Goal: Task Accomplishment & Management: Complete application form

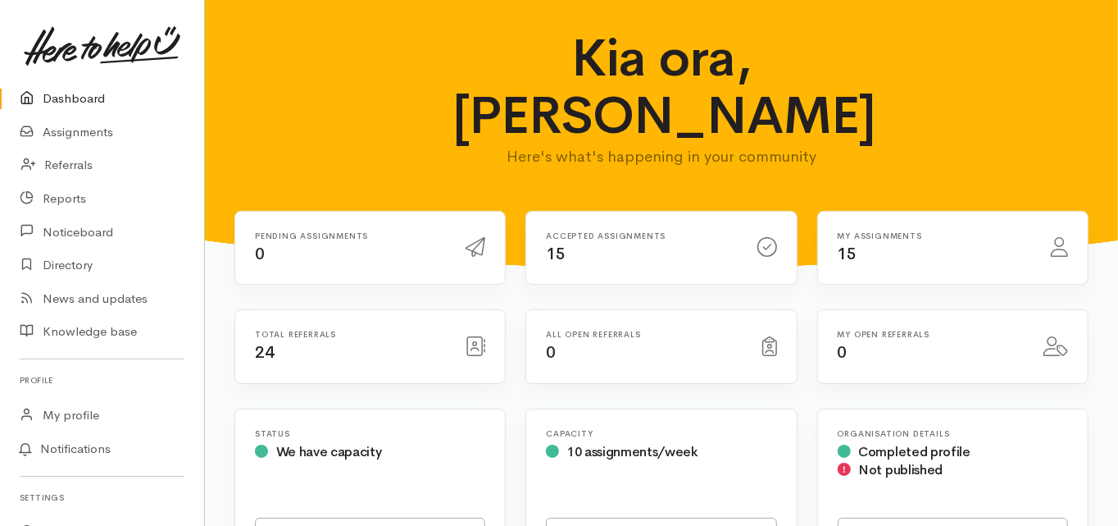
click at [80, 96] on link "Dashboard" at bounding box center [102, 99] width 204 height 34
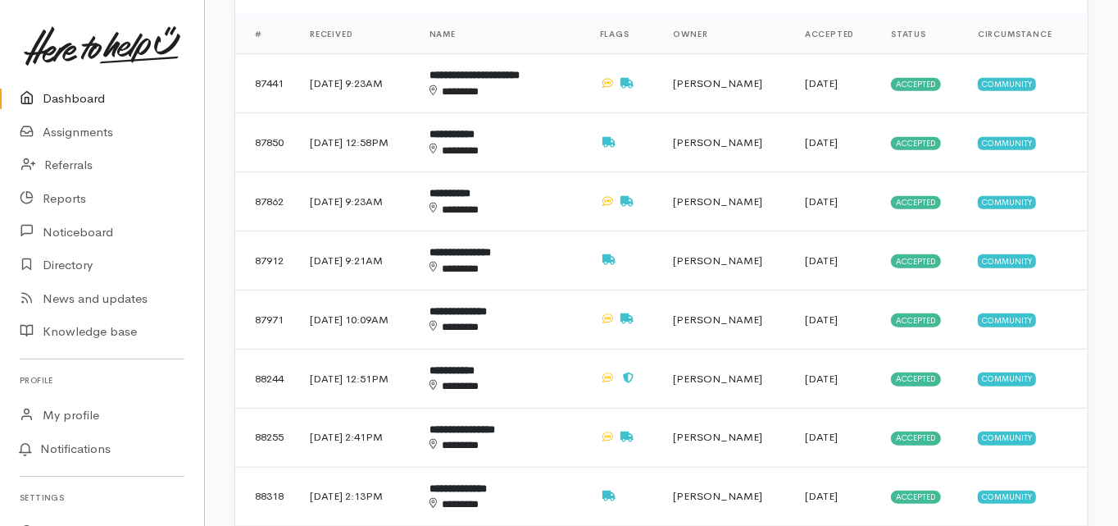
scroll to position [787, 0]
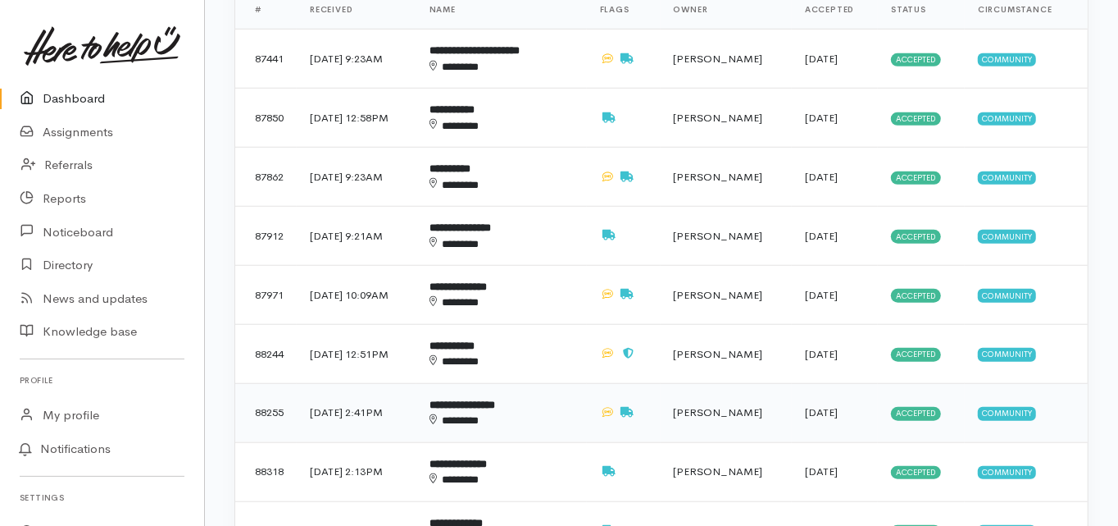
click at [496, 383] on td "**********" at bounding box center [502, 412] width 171 height 59
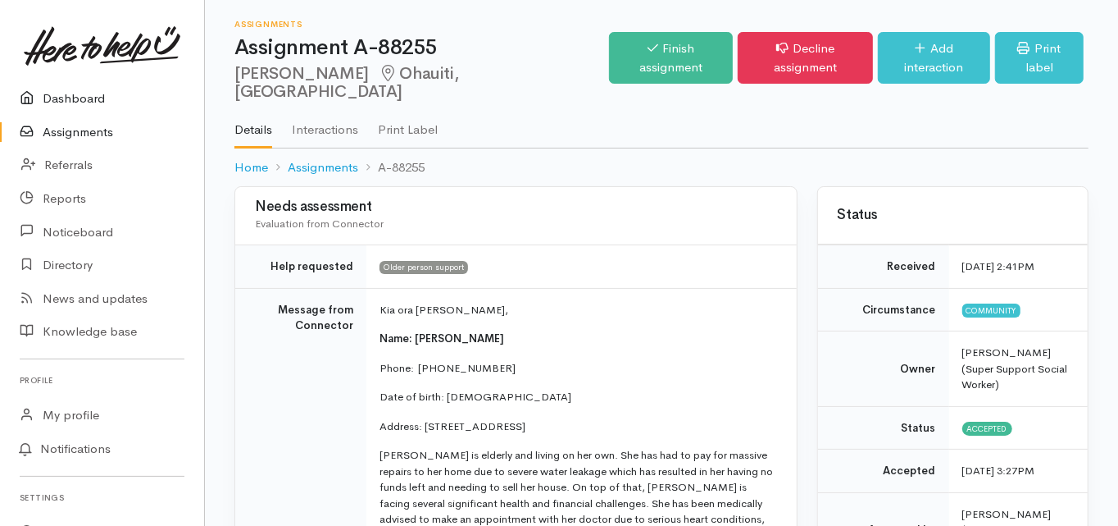
click at [78, 99] on link "Dashboard" at bounding box center [102, 99] width 204 height 34
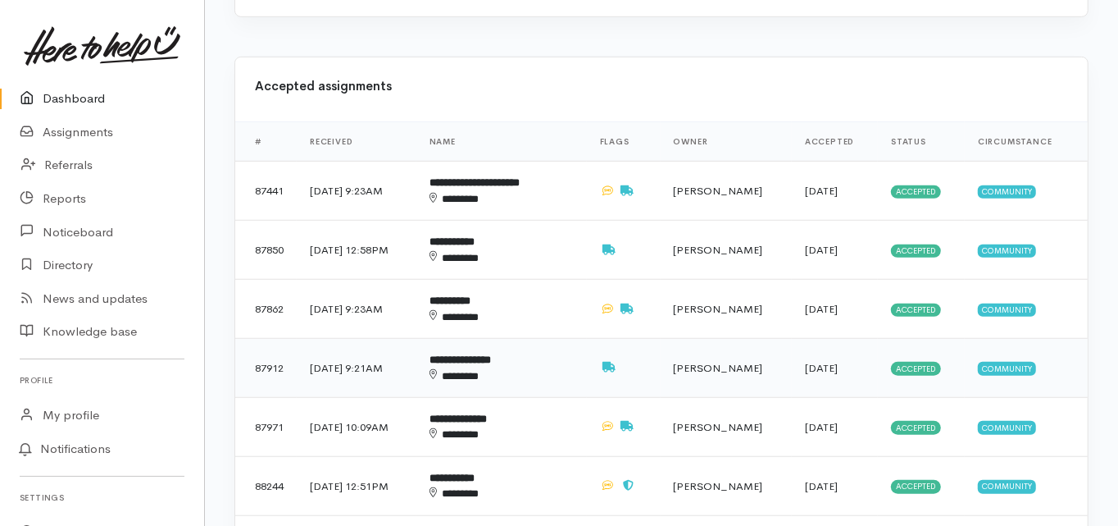
scroll to position [656, 0]
click at [475, 235] on b "**********" at bounding box center [452, 240] width 45 height 11
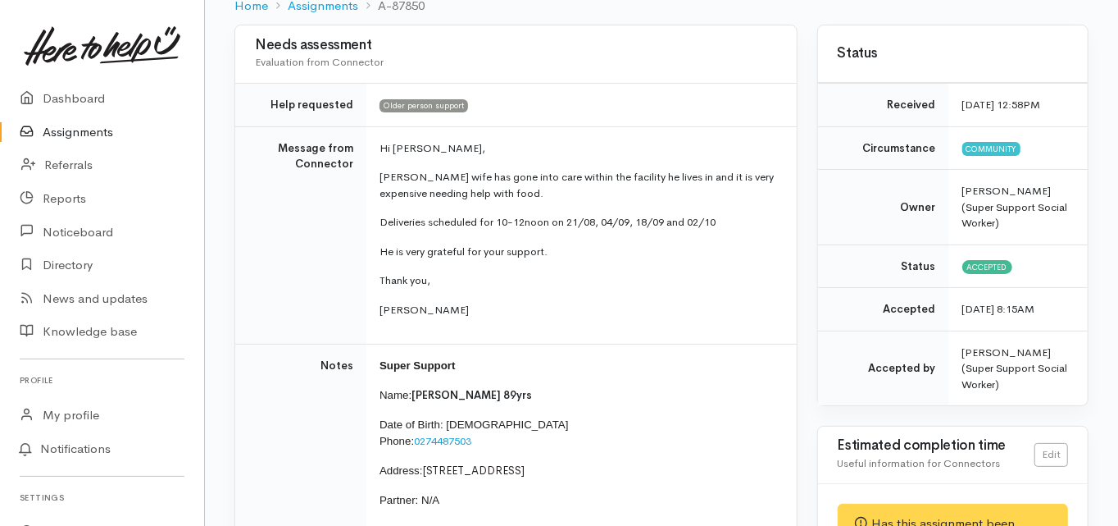
scroll to position [131, 0]
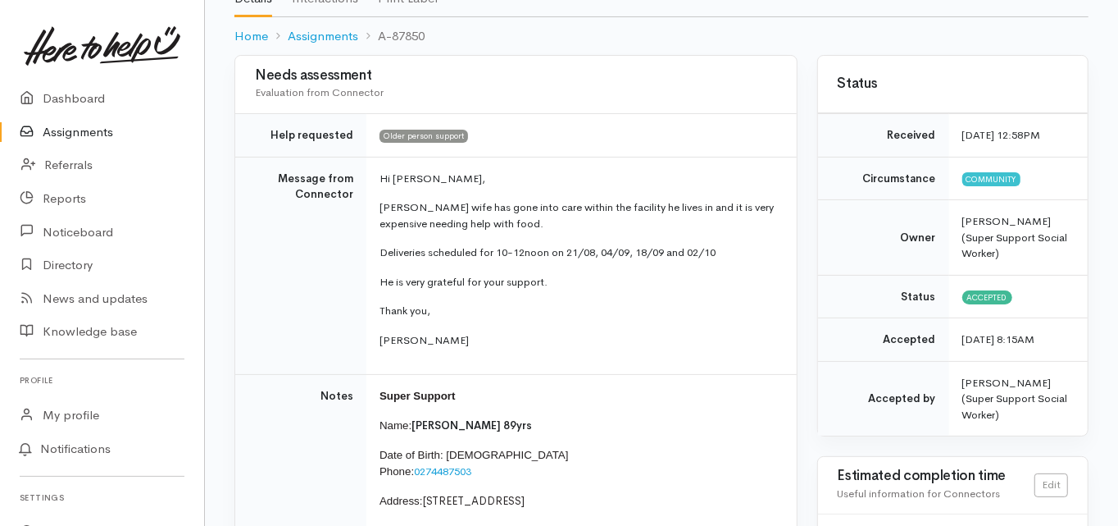
click at [235, 329] on td "Message from Connector" at bounding box center [300, 266] width 131 height 218
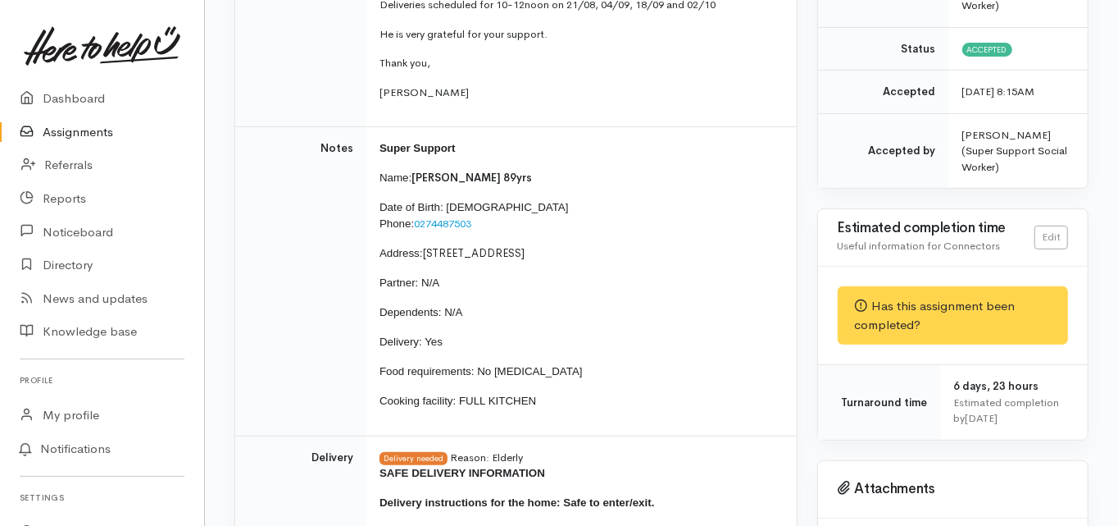
scroll to position [394, 0]
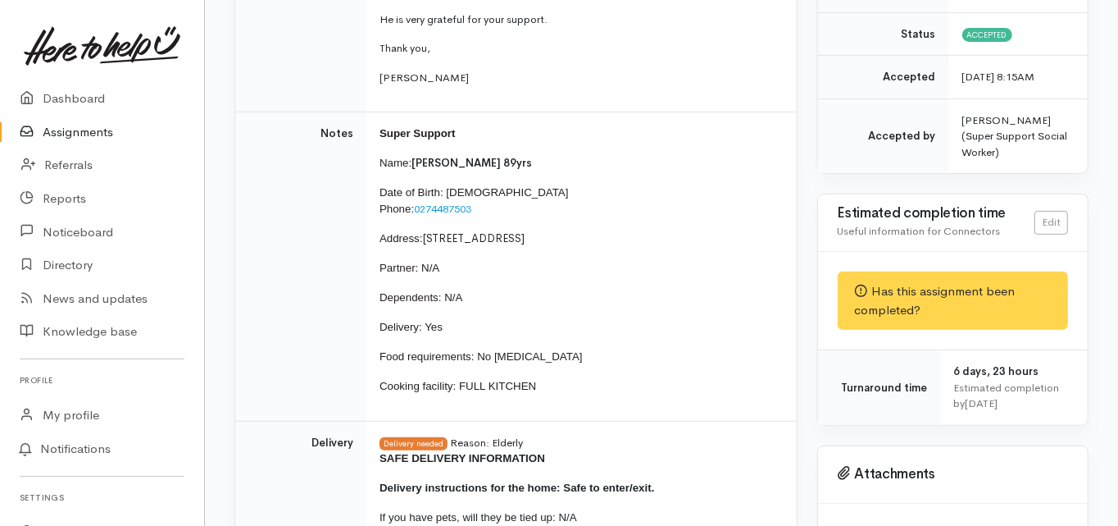
click at [238, 355] on td "Notes" at bounding box center [300, 266] width 131 height 309
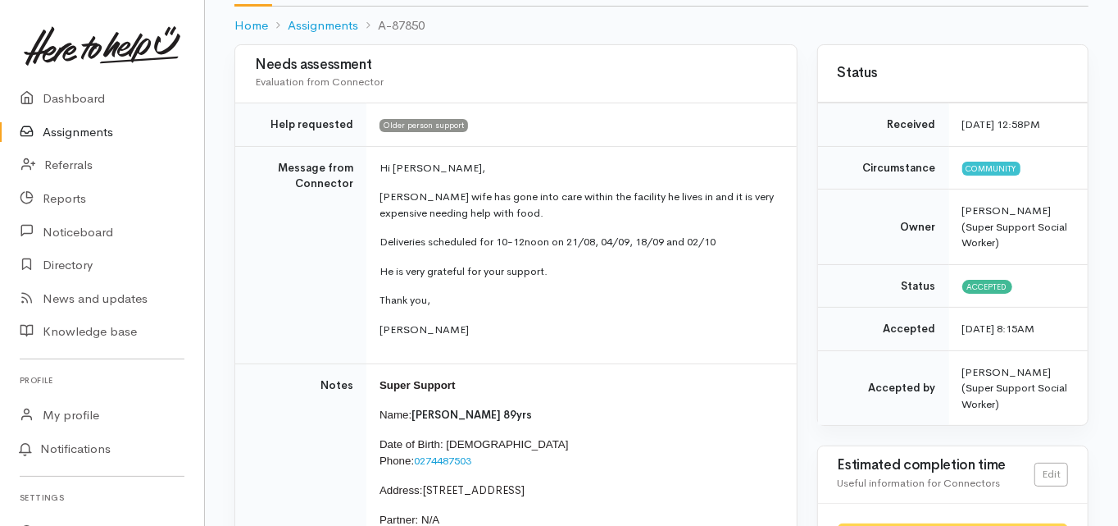
scroll to position [66, 0]
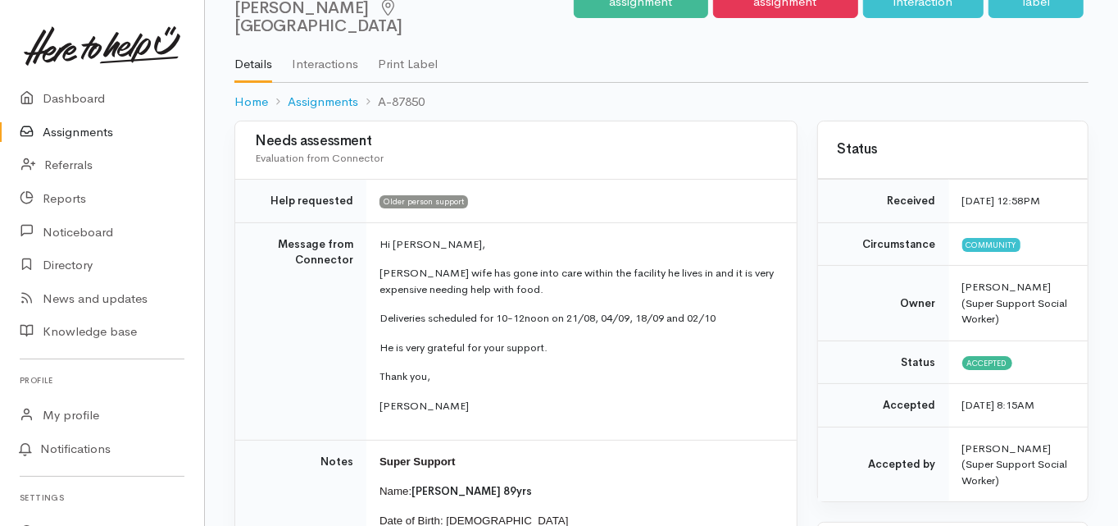
click at [236, 285] on td "Message from Connector" at bounding box center [300, 331] width 131 height 218
click at [235, 323] on div "Needs assessment Evaluation from Connector Help requested Older person support …" at bounding box center [516, 517] width 563 height 793
click at [235, 404] on td "Message from Connector" at bounding box center [300, 331] width 131 height 218
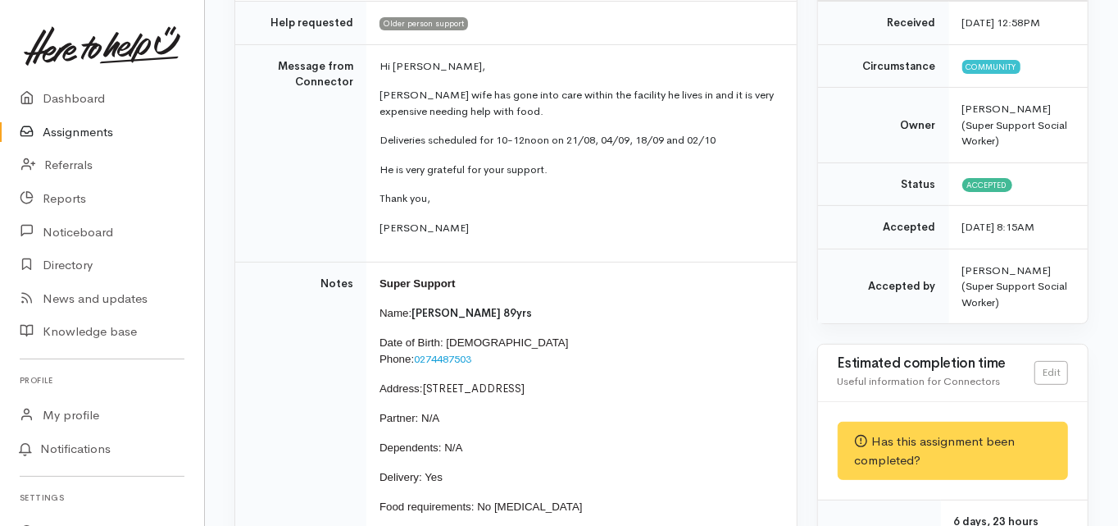
scroll to position [262, 0]
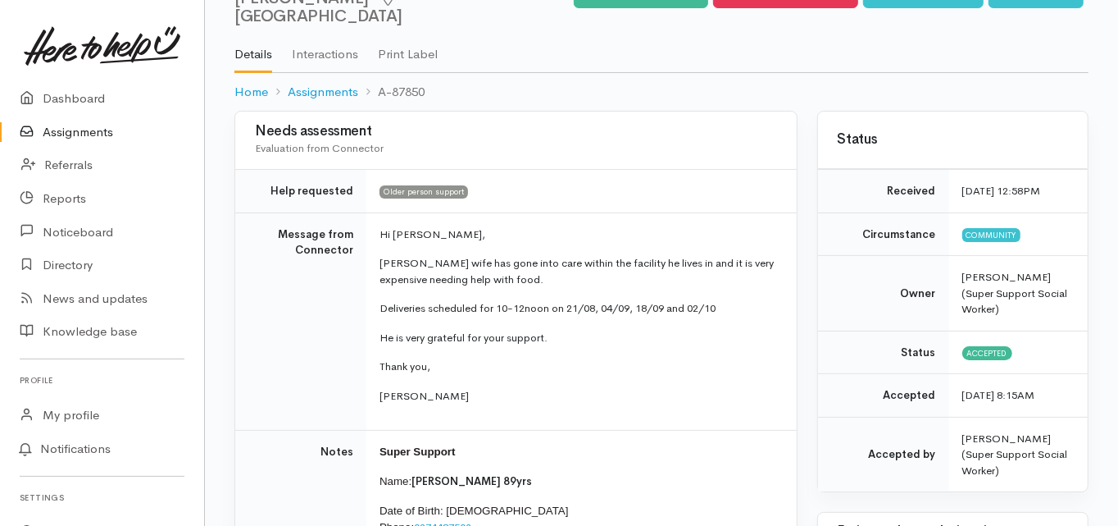
scroll to position [0, 0]
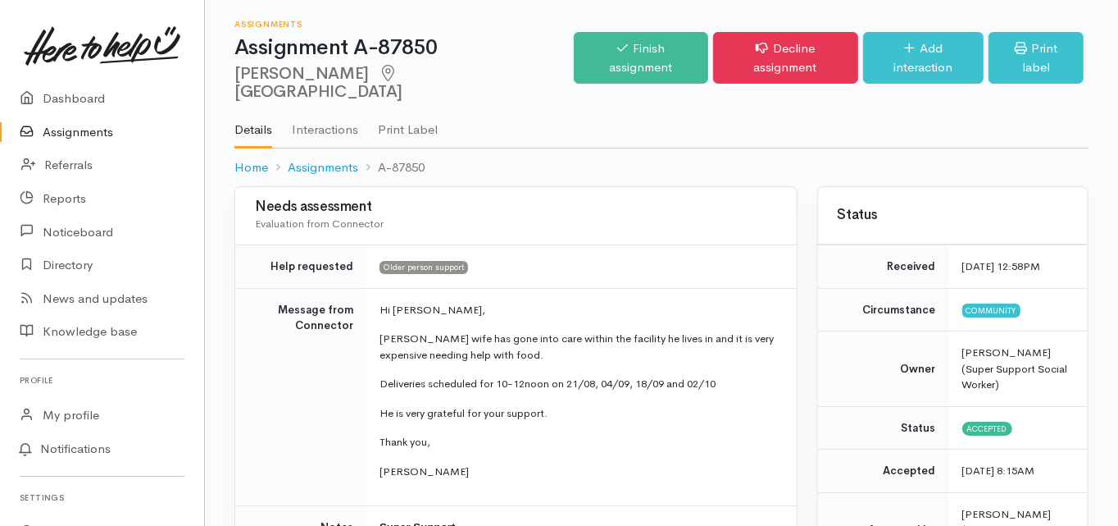
click at [235, 398] on td "Message from Connector" at bounding box center [300, 397] width 131 height 218
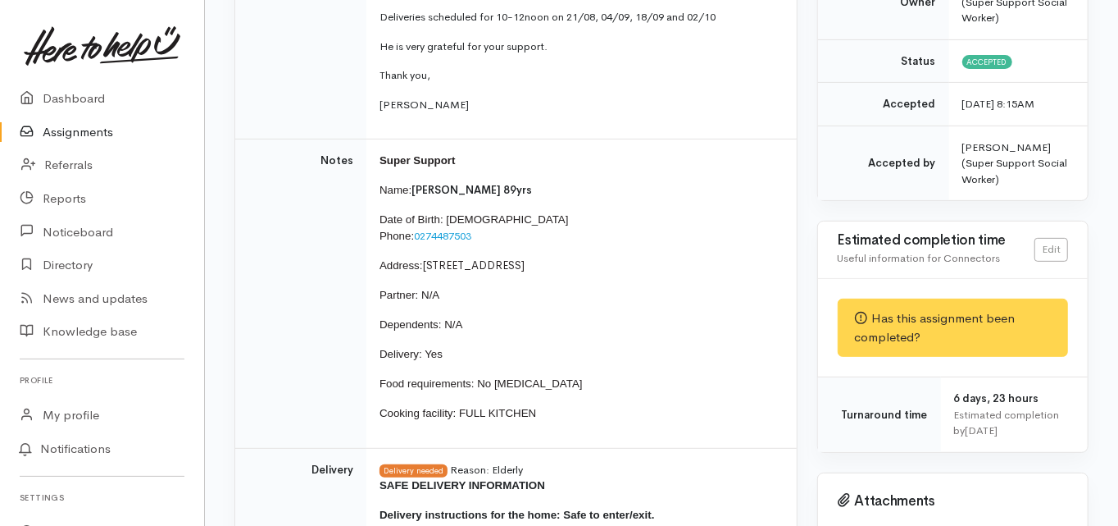
scroll to position [394, 0]
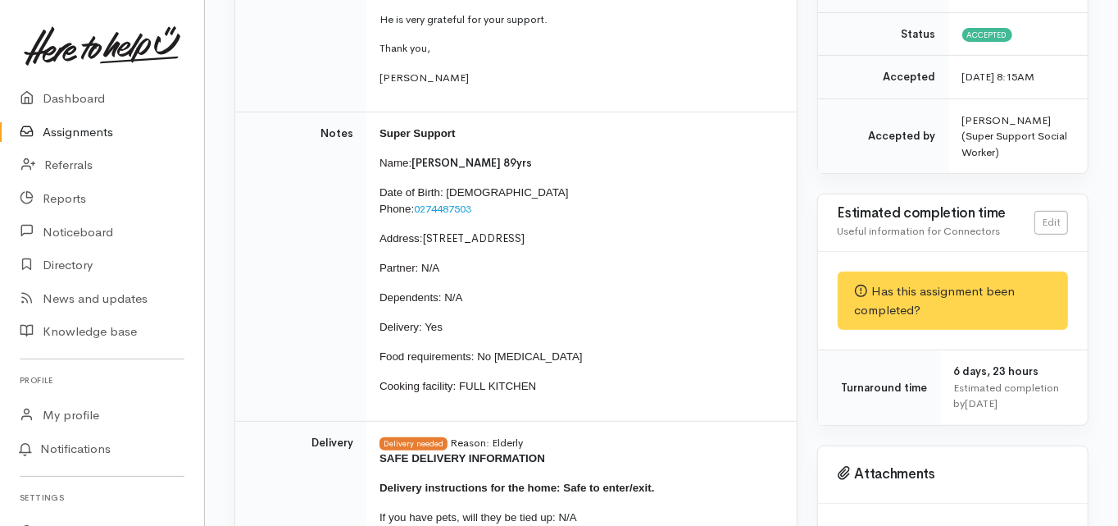
click at [289, 273] on td "Notes" at bounding box center [300, 266] width 131 height 309
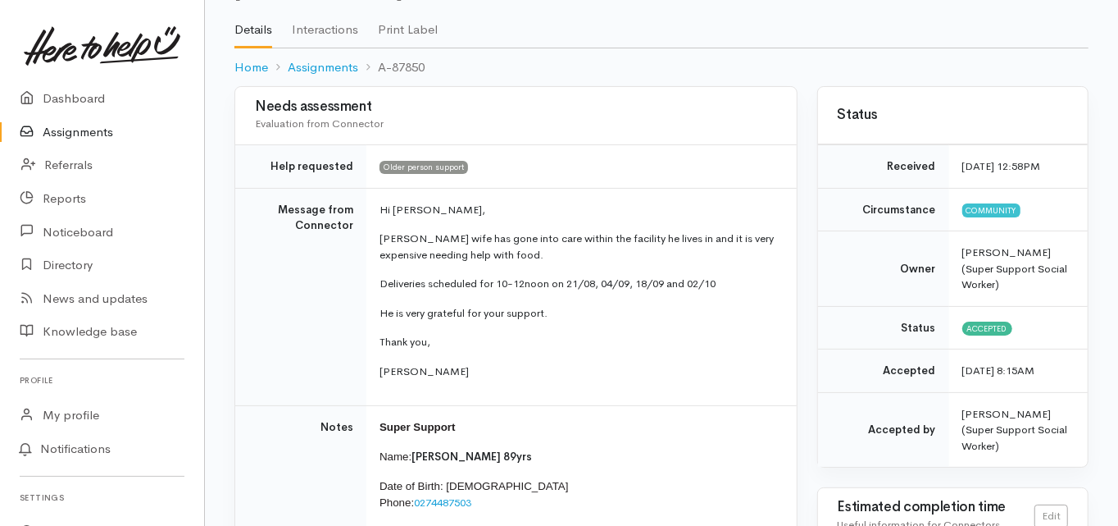
scroll to position [66, 0]
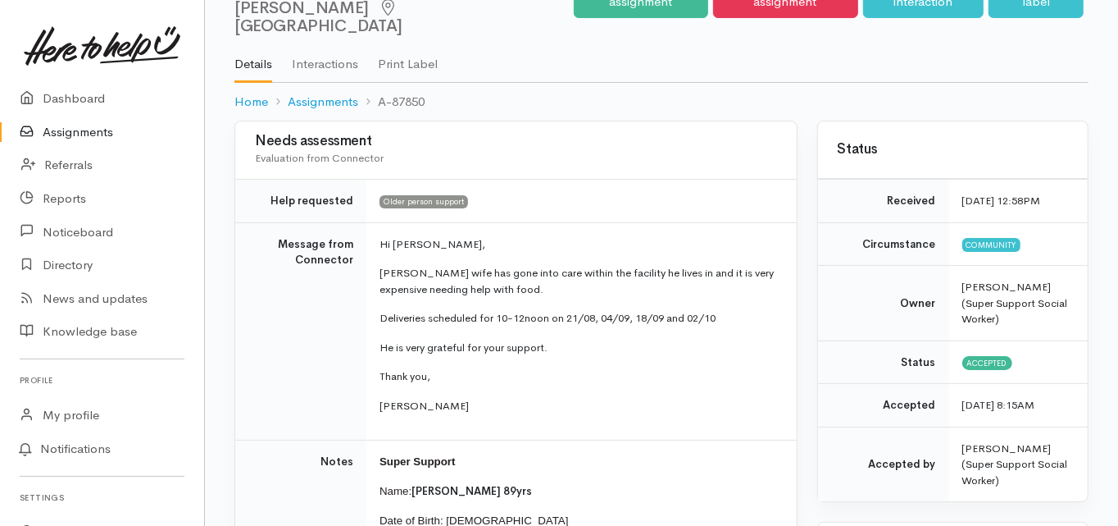
click at [365, 362] on tr "Message from Connector Hi Melissa, Barrys wife has gone into care within the fa…" at bounding box center [516, 331] width 562 height 218
click at [587, 368] on p "Thank you," at bounding box center [579, 376] width 398 height 16
click at [236, 294] on td "Message from Connector" at bounding box center [300, 331] width 131 height 218
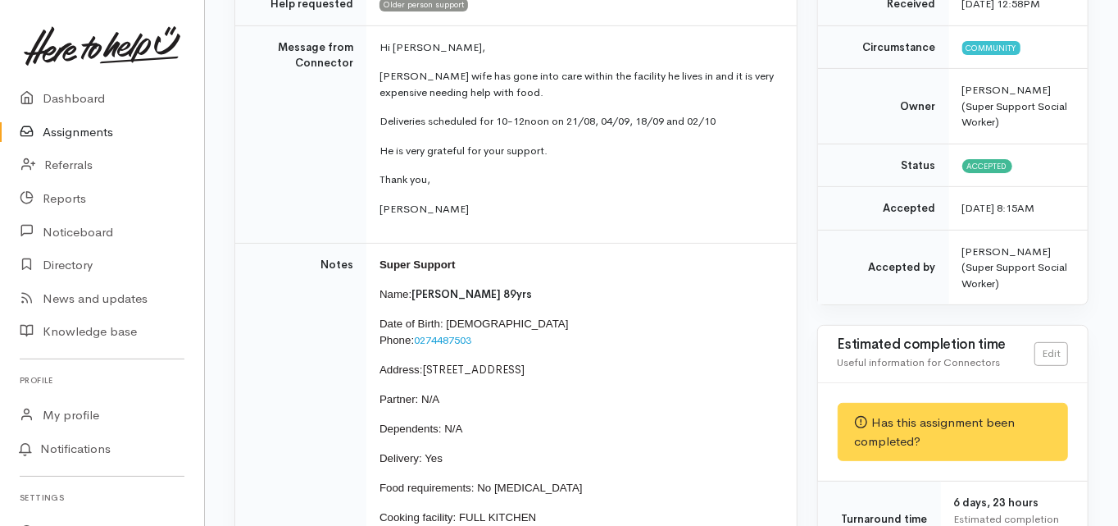
scroll to position [0, 0]
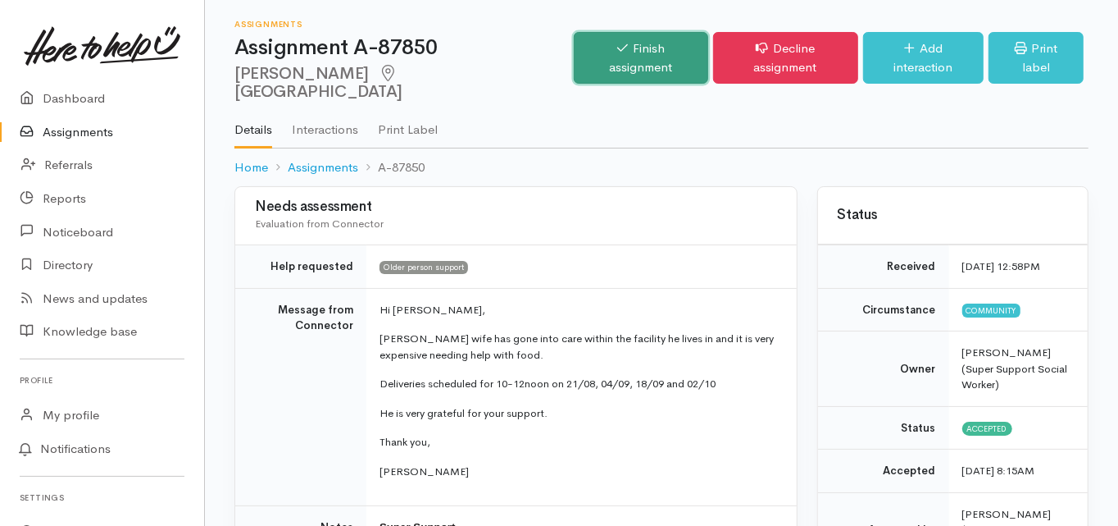
click at [651, 48] on link "Finish assignment" at bounding box center [641, 58] width 134 height 52
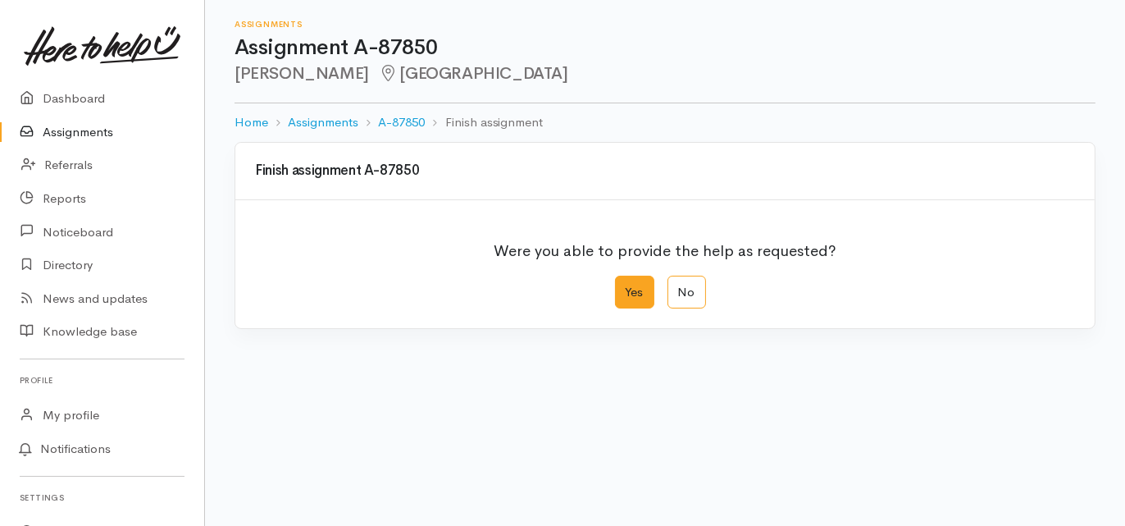
click at [631, 294] on label "Yes" at bounding box center [634, 293] width 39 height 34
click at [626, 286] on input "Yes" at bounding box center [620, 281] width 11 height 11
radio input "true"
click at [497, 406] on div "We delivered the help requested" at bounding box center [653, 404] width 781 height 19
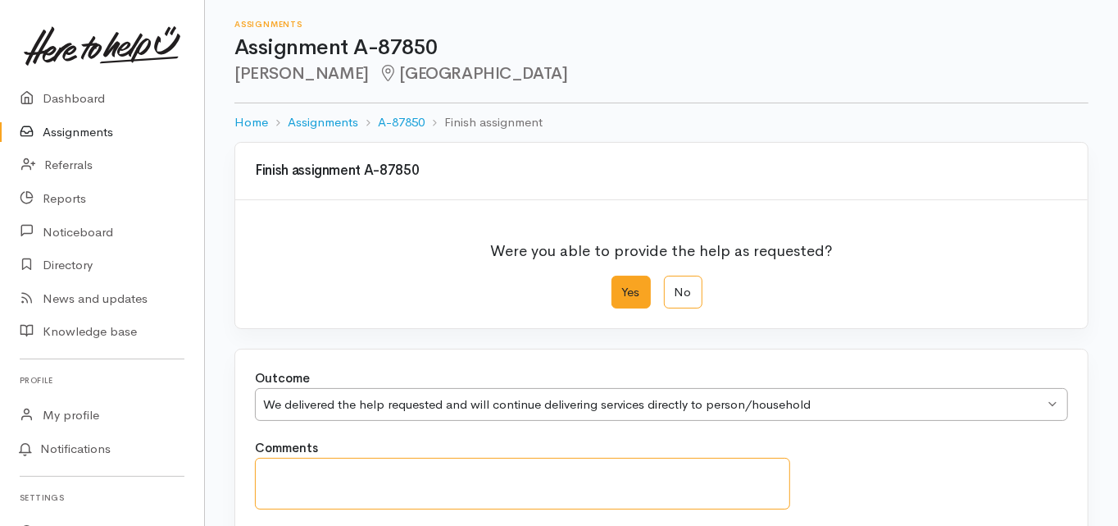
click at [366, 480] on textarea "Comments" at bounding box center [522, 484] width 535 height 52
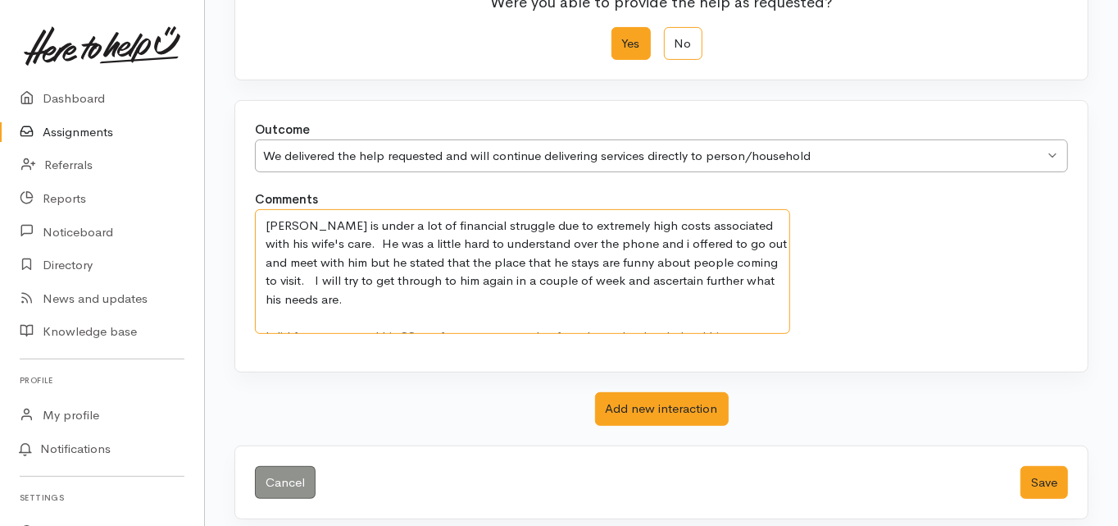
scroll to position [257, 0]
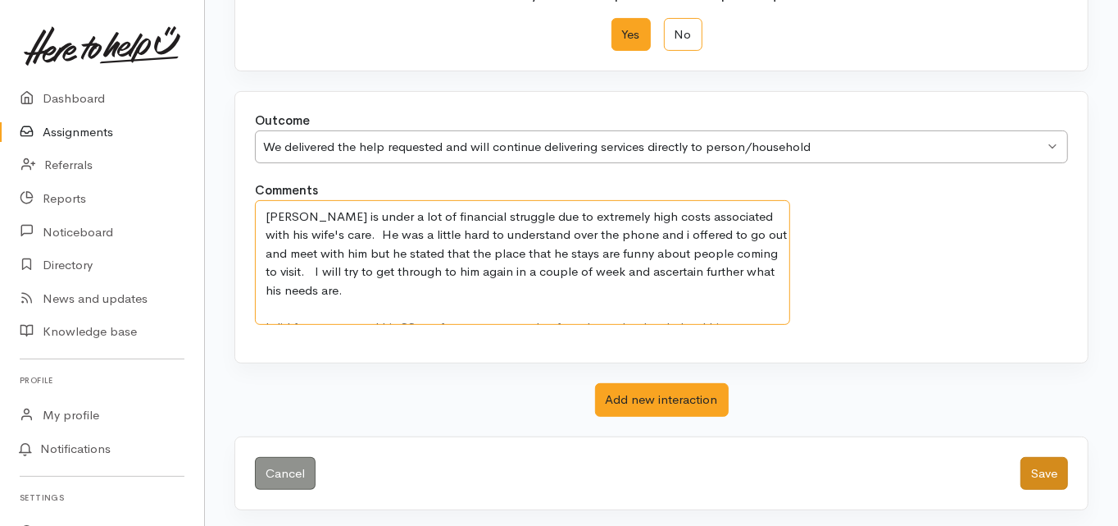
type textarea "Barry is under a lot of financial struggle due to extremely high costs associat…"
click at [1048, 470] on button "Save" at bounding box center [1045, 474] width 48 height 34
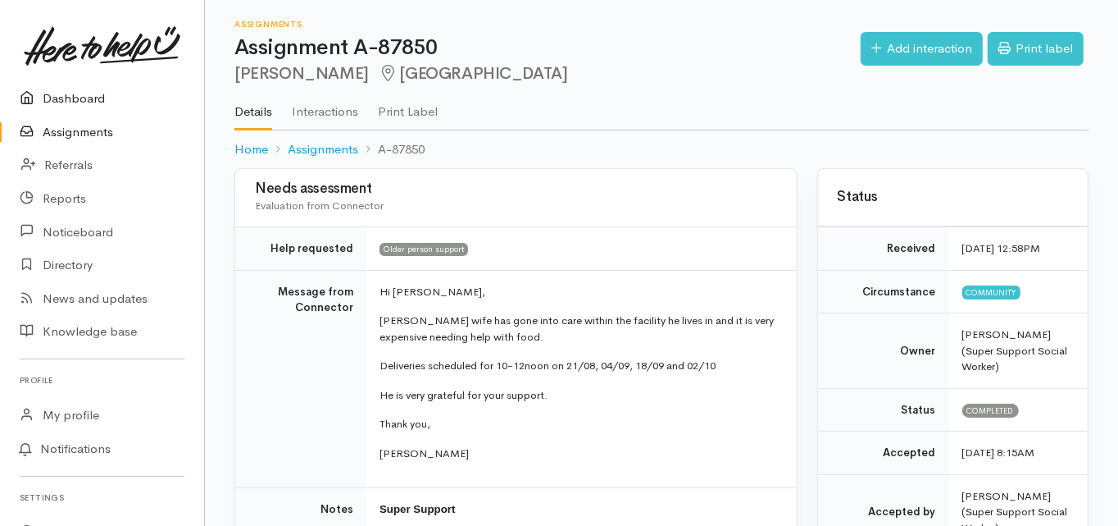
click at [83, 92] on link "Dashboard" at bounding box center [102, 99] width 204 height 34
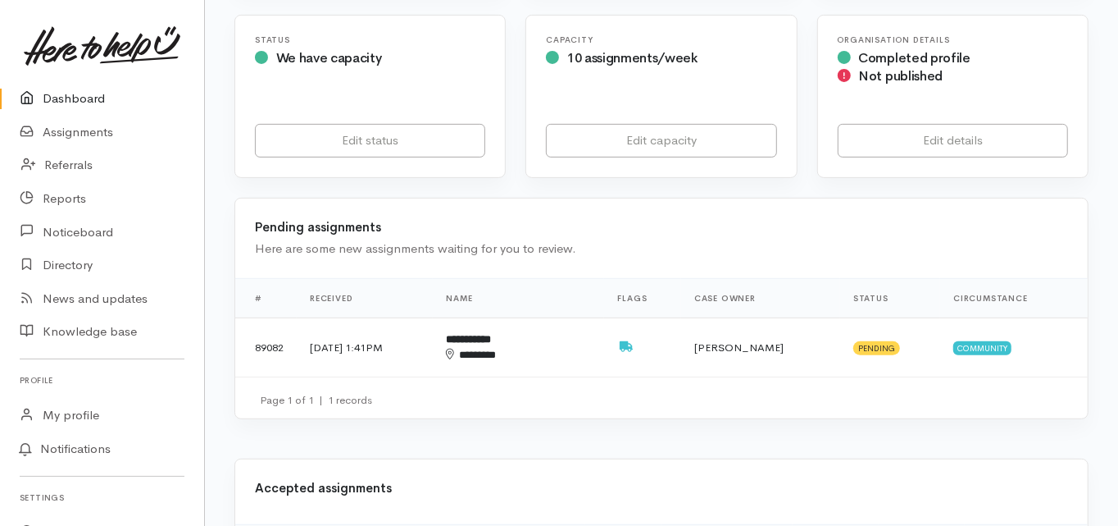
scroll to position [459, 0]
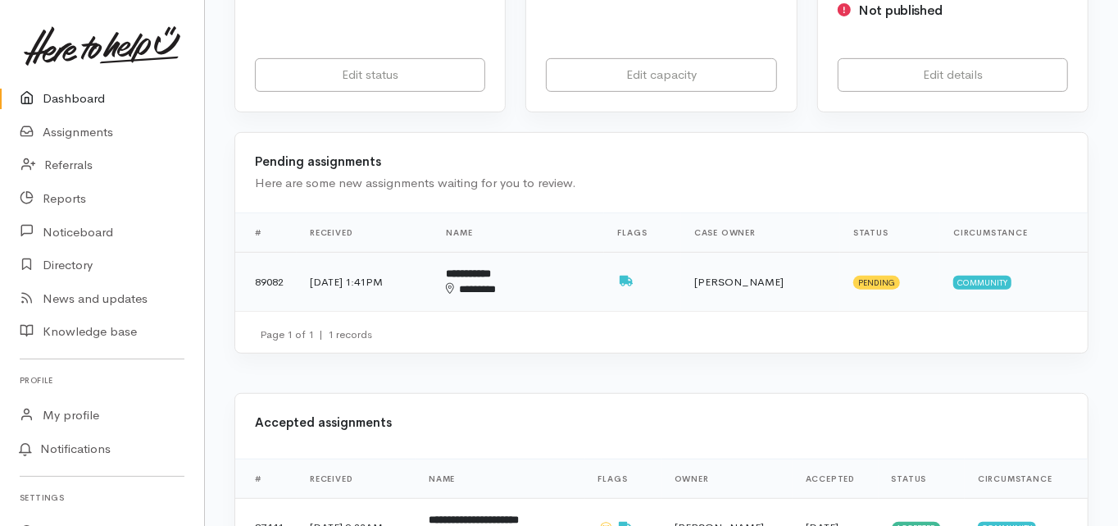
click at [491, 268] on b "**********" at bounding box center [468, 273] width 45 height 11
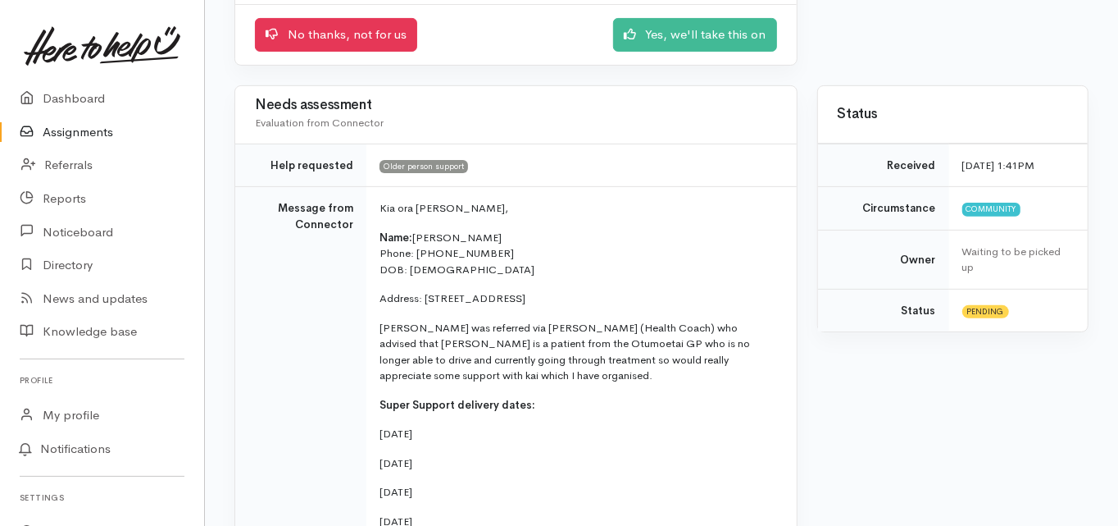
scroll to position [262, 0]
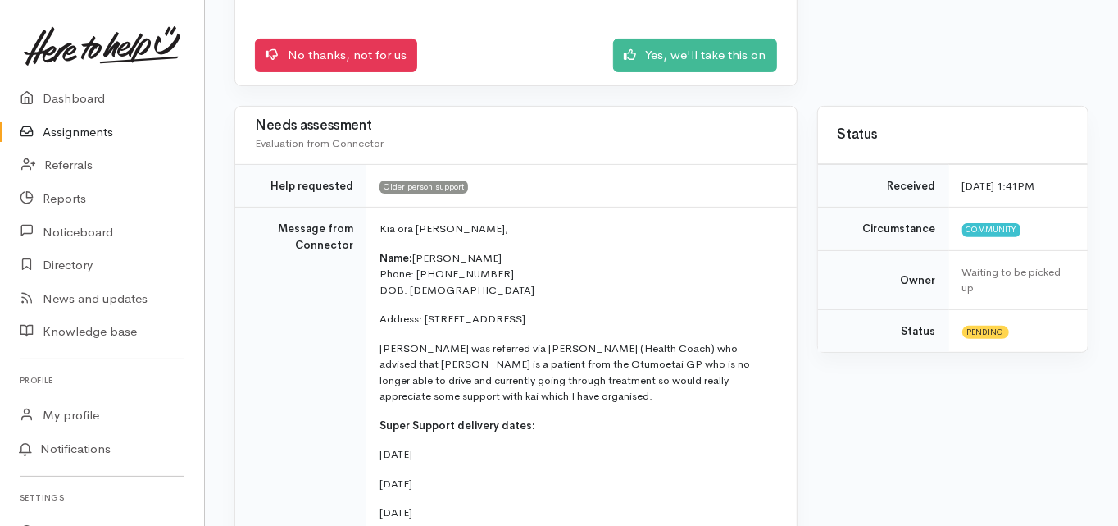
click at [265, 353] on td "Message from Connector" at bounding box center [300, 420] width 131 height 427
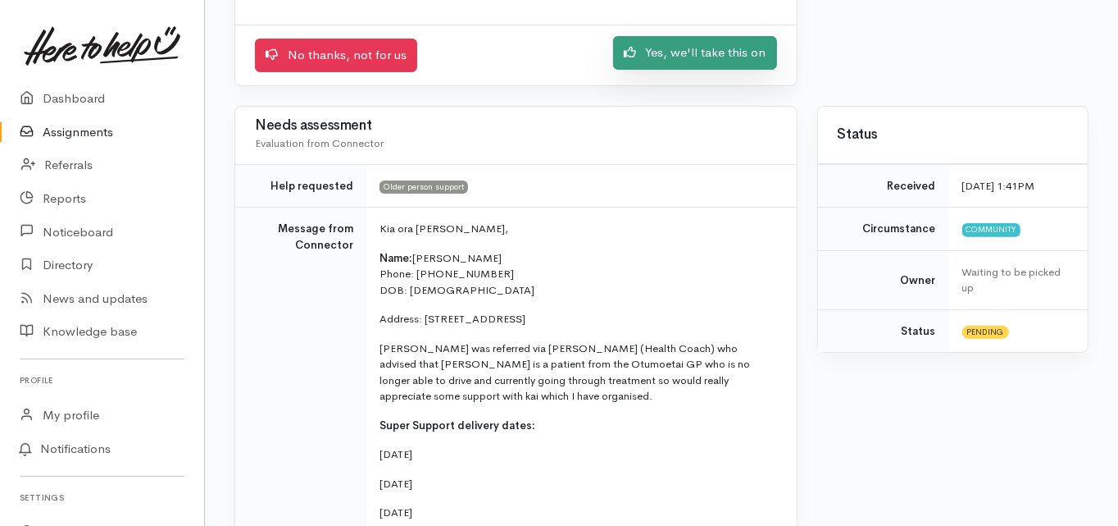
click at [686, 43] on link "Yes, we'll take this on" at bounding box center [695, 53] width 164 height 34
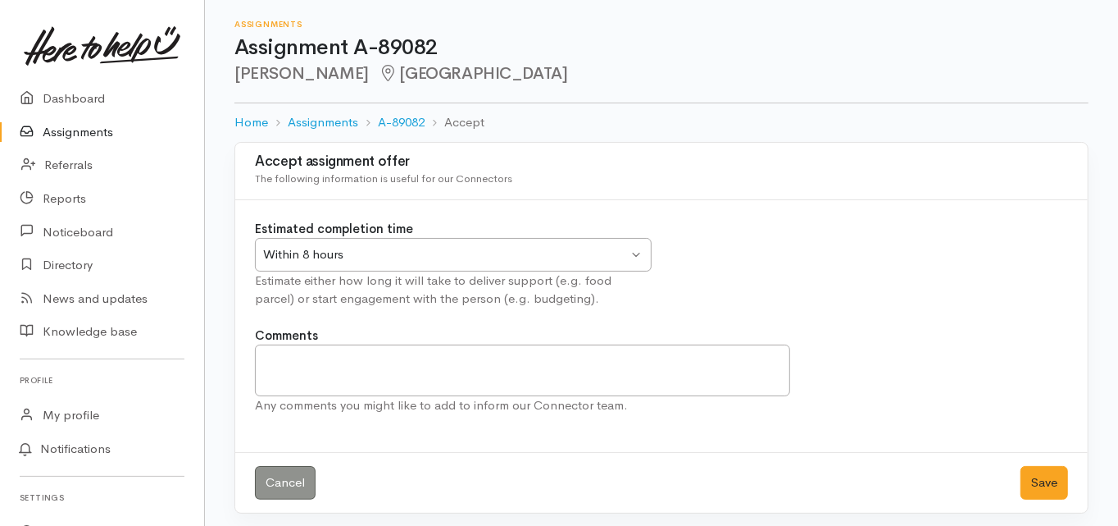
click at [348, 240] on div "Within 8 hours Within 8 hours" at bounding box center [453, 255] width 397 height 34
click at [1054, 474] on button "Save" at bounding box center [1045, 483] width 48 height 34
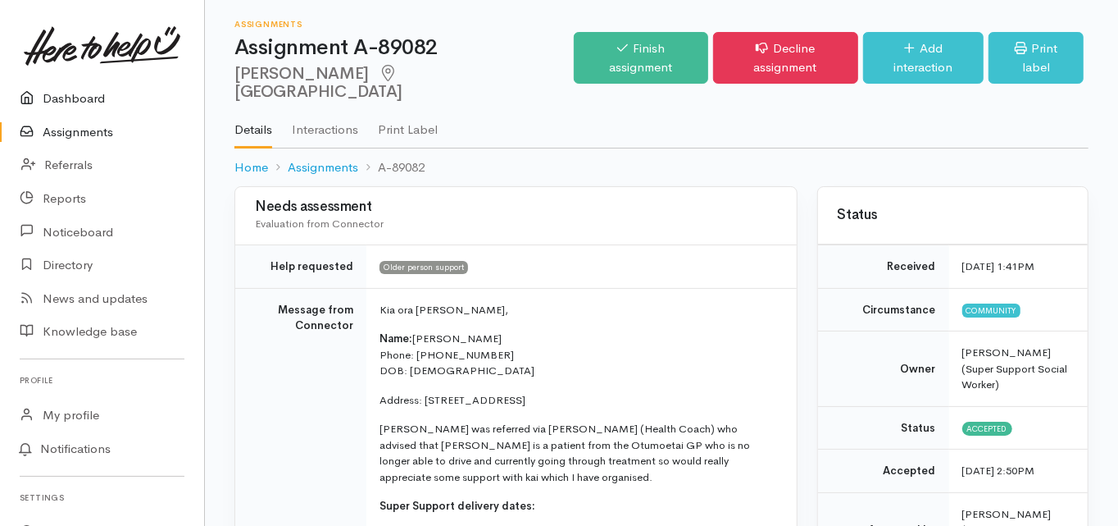
click at [76, 99] on link "Dashboard" at bounding box center [102, 99] width 204 height 34
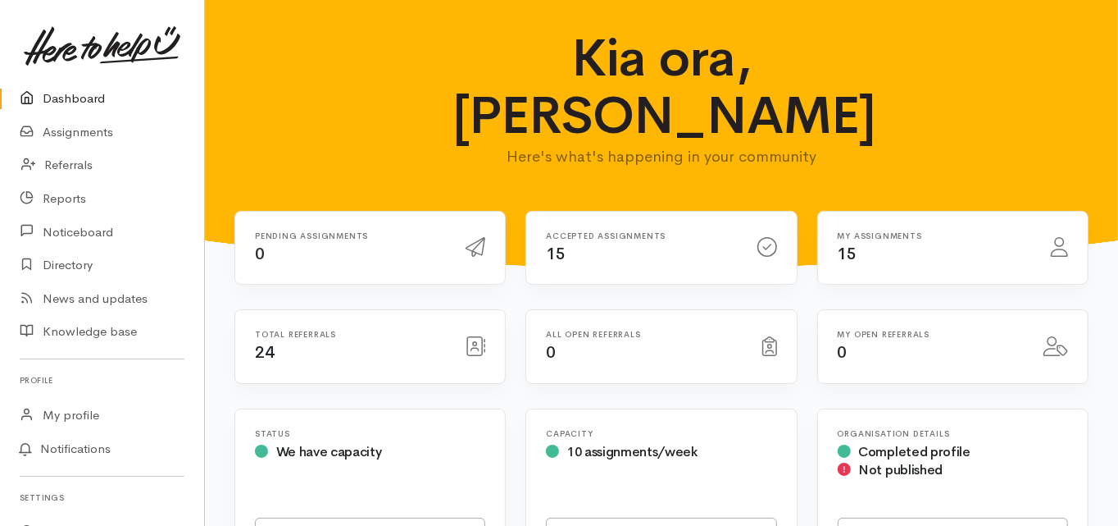
click at [76, 99] on link "Dashboard" at bounding box center [102, 99] width 204 height 34
click at [75, 105] on link "Dashboard" at bounding box center [102, 99] width 204 height 34
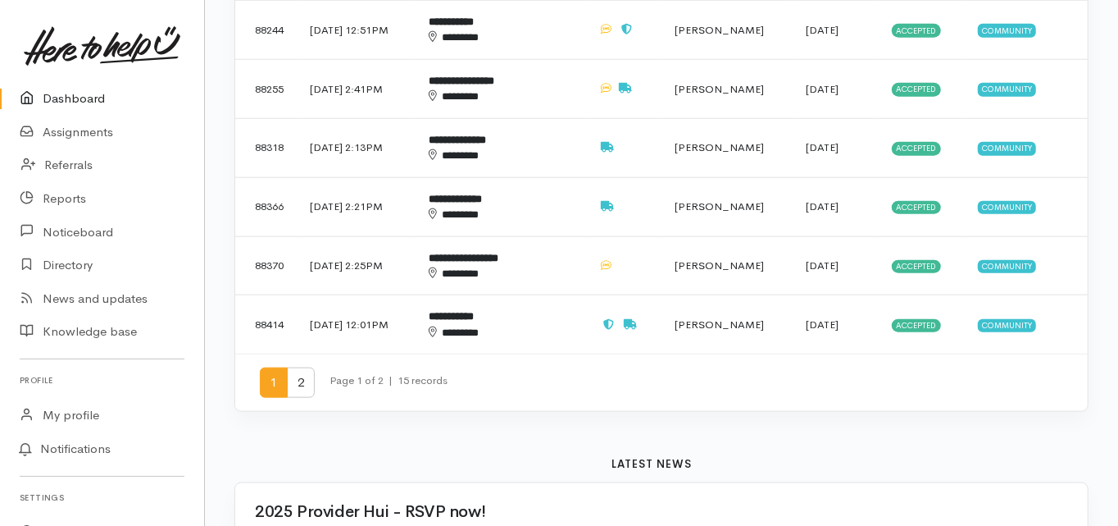
scroll to position [1246, 0]
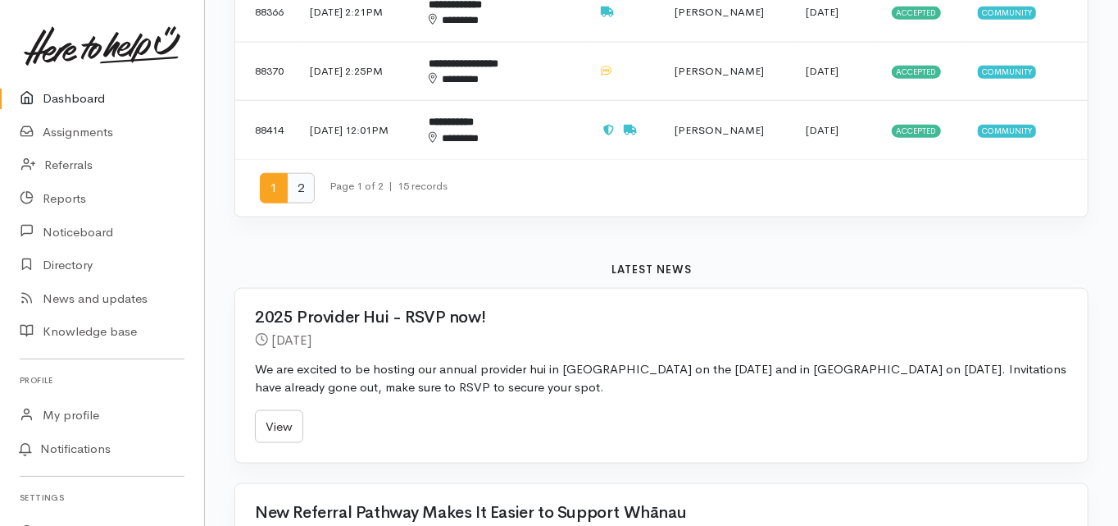
click at [296, 173] on span "2" at bounding box center [301, 188] width 28 height 30
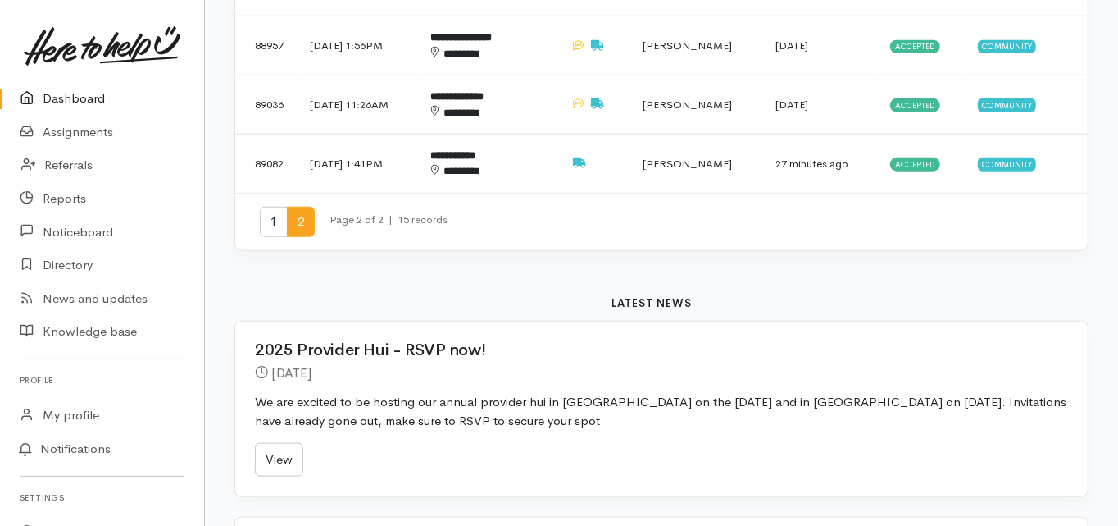
scroll to position [722, 0]
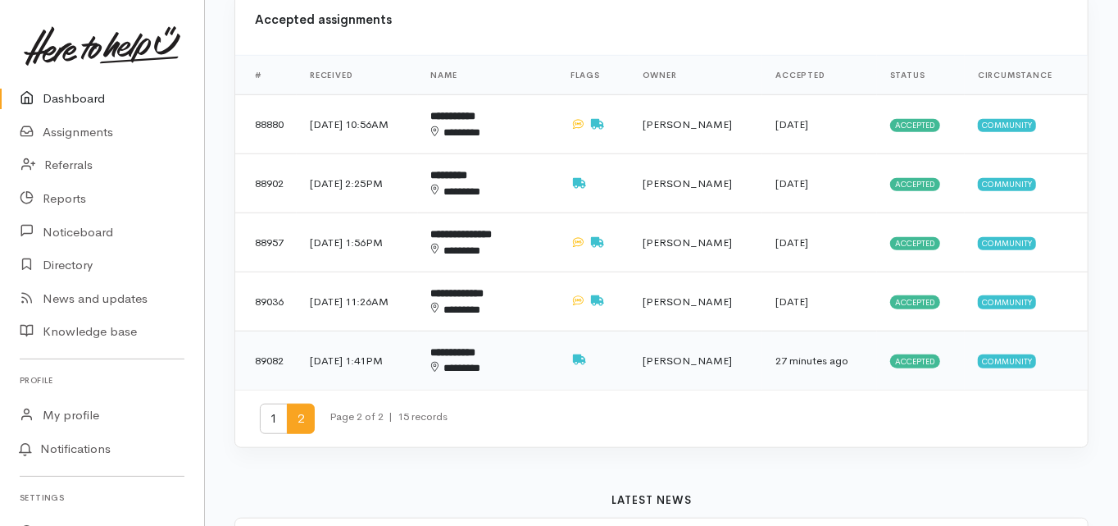
click at [476, 347] on b "**********" at bounding box center [453, 352] width 45 height 11
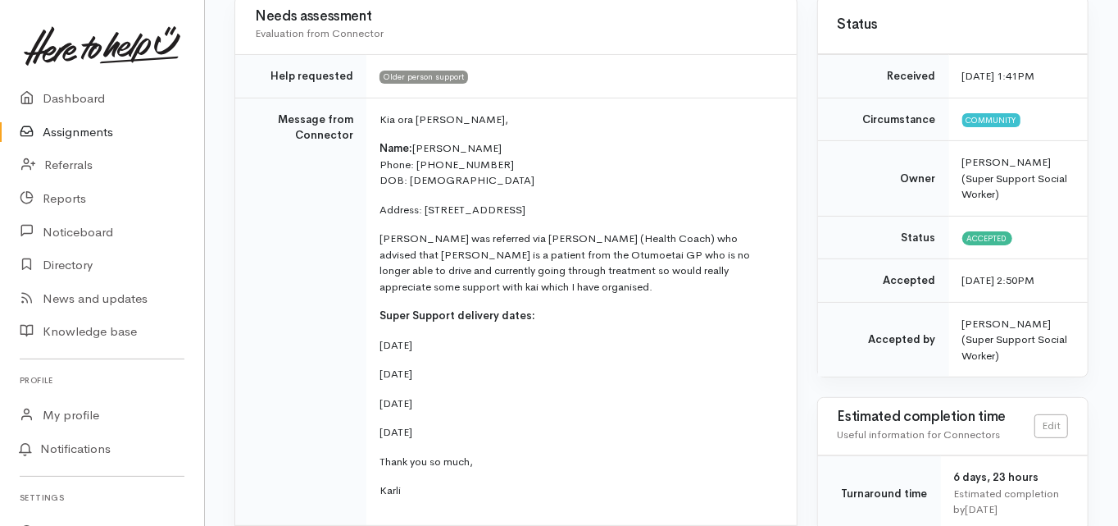
scroll to position [197, 0]
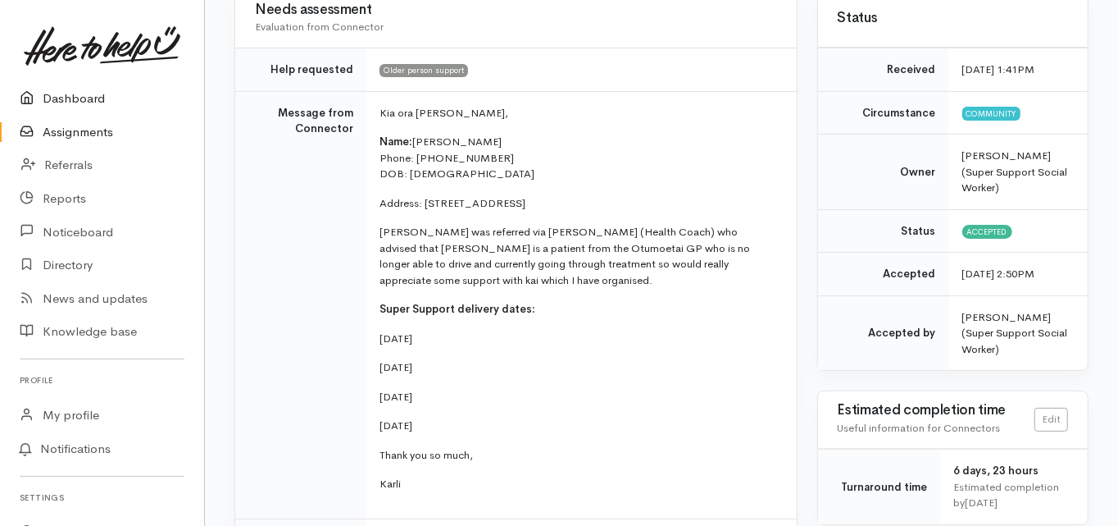
click at [74, 101] on link "Dashboard" at bounding box center [102, 99] width 204 height 34
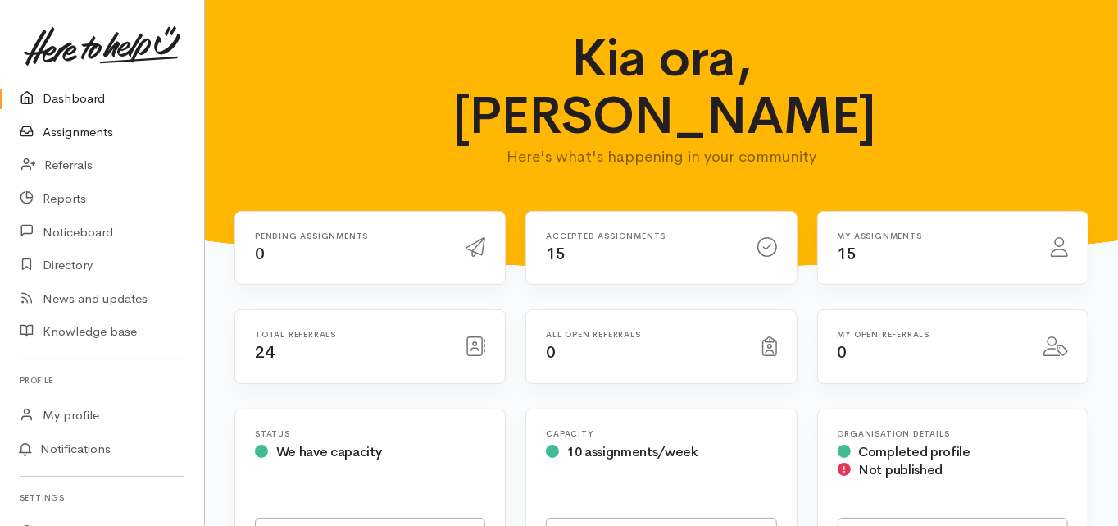
click at [74, 132] on link "Assignments" at bounding box center [102, 133] width 204 height 34
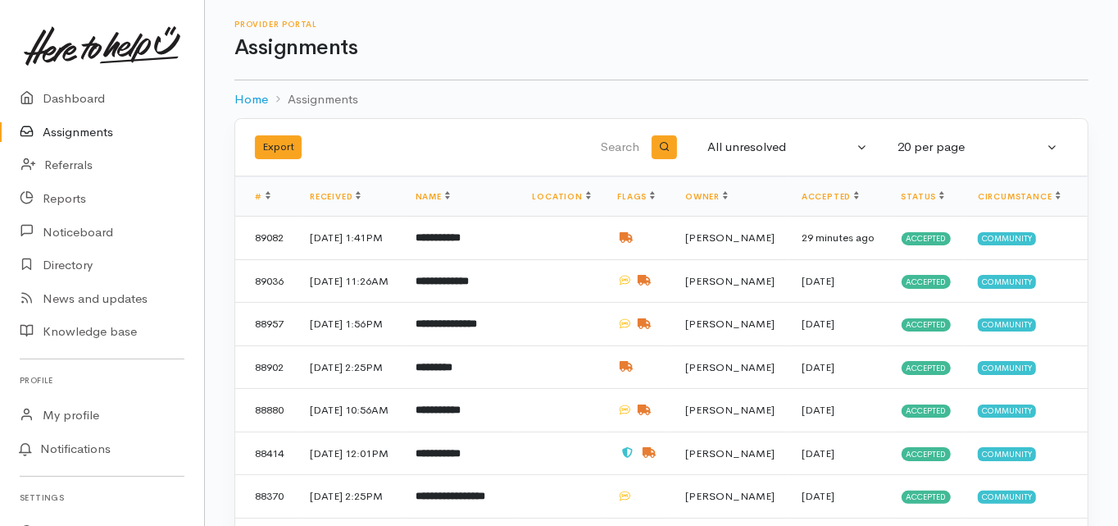
click at [629, 146] on input "search" at bounding box center [559, 147] width 166 height 39
click at [750, 150] on div "All unresolved" at bounding box center [781, 147] width 146 height 19
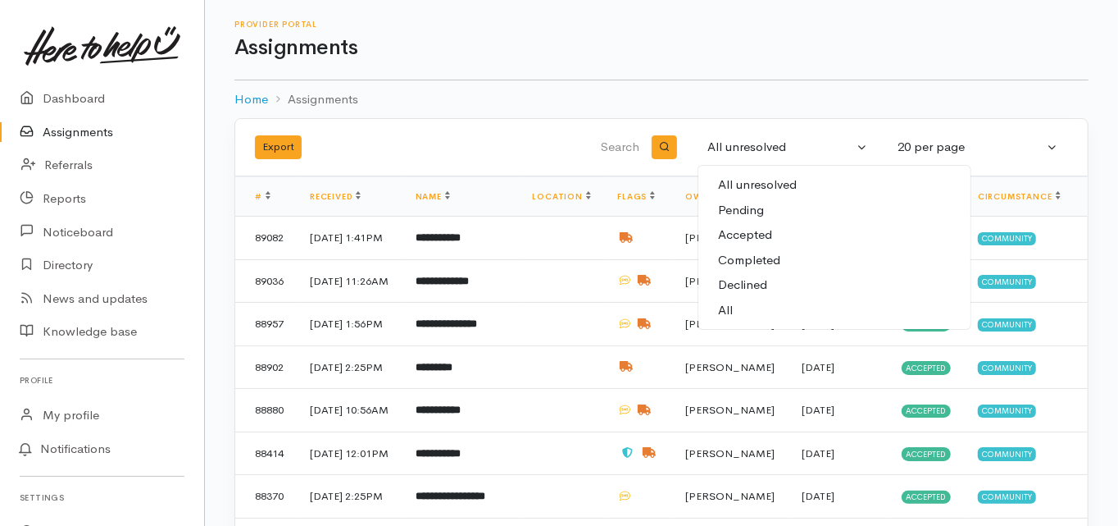
click at [732, 308] on span "All" at bounding box center [725, 310] width 15 height 19
select select "All"
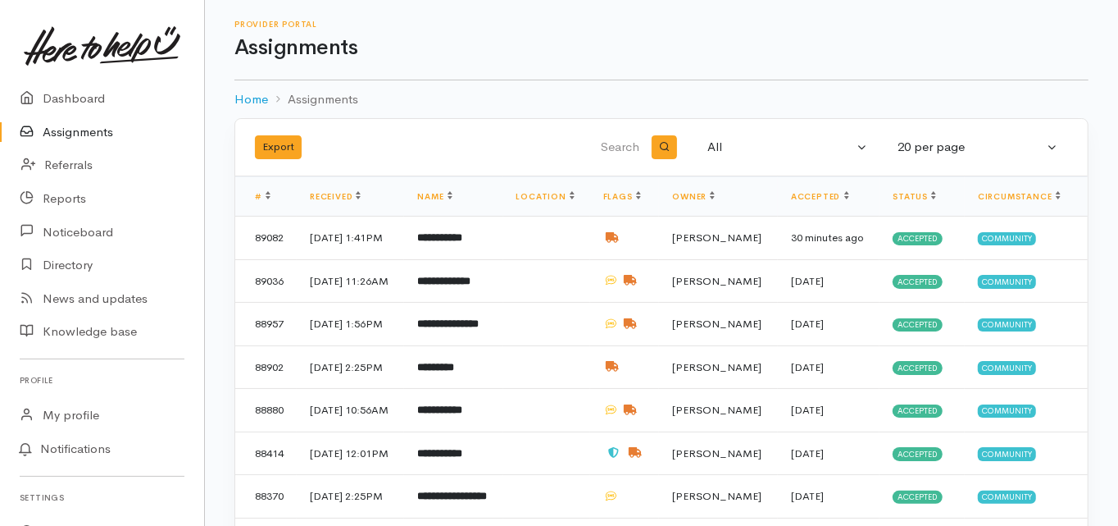
click at [616, 145] on input "search" at bounding box center [559, 147] width 166 height 39
type input "julie r"
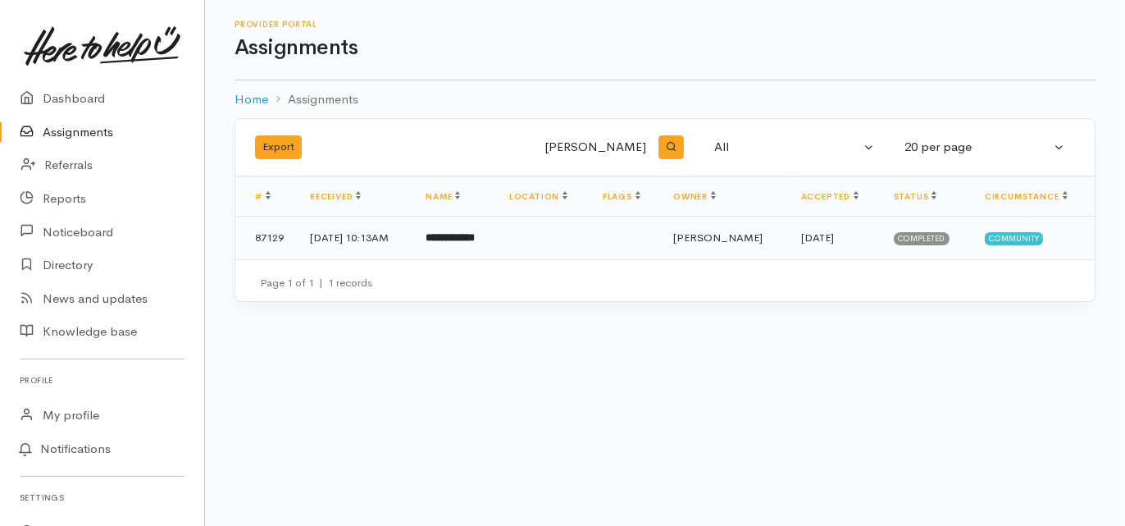
click at [473, 232] on b "**********" at bounding box center [450, 237] width 49 height 11
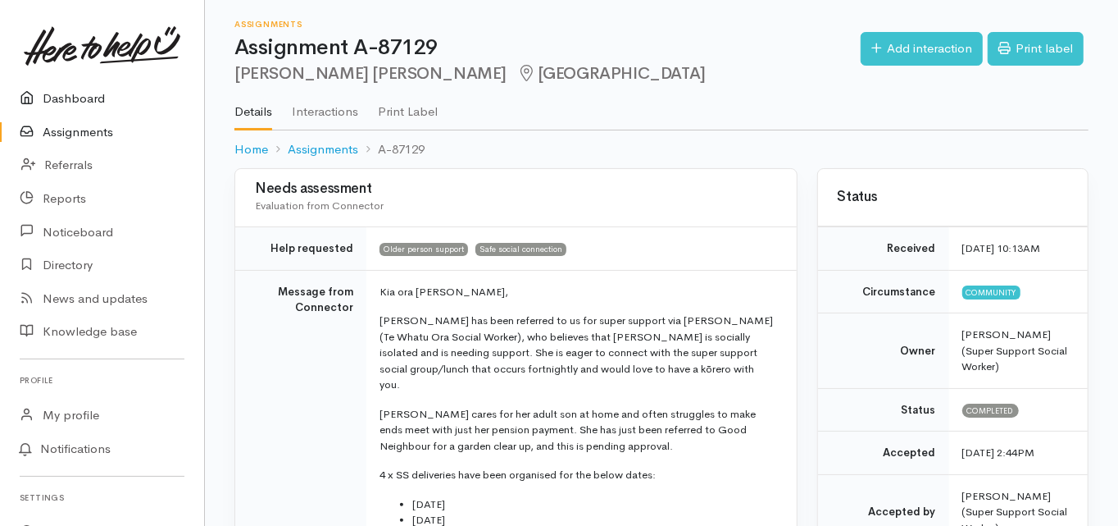
click at [81, 98] on link "Dashboard" at bounding box center [102, 99] width 204 height 34
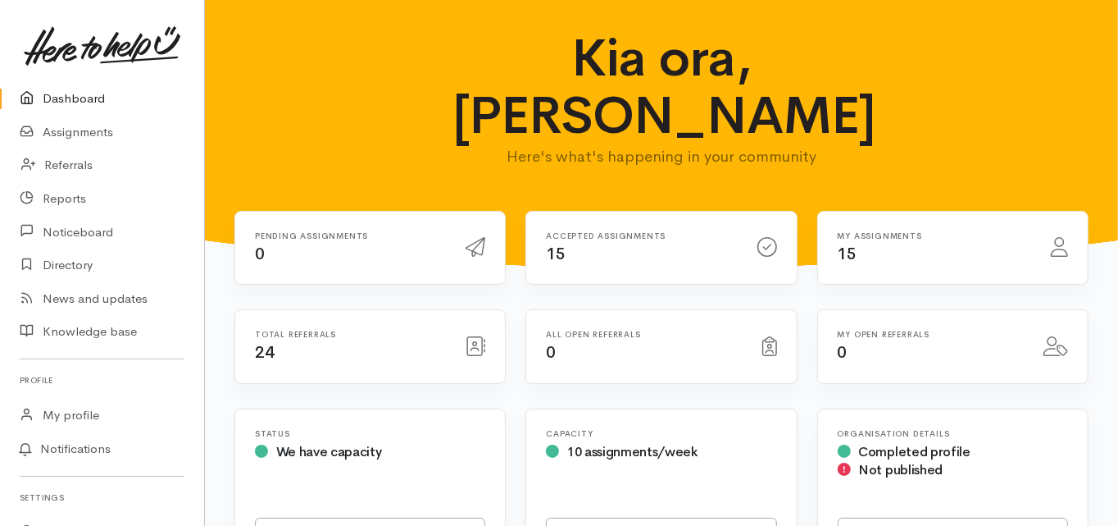
click at [86, 95] on link "Dashboard" at bounding box center [102, 99] width 204 height 34
click at [80, 99] on link "Dashboard" at bounding box center [102, 99] width 204 height 34
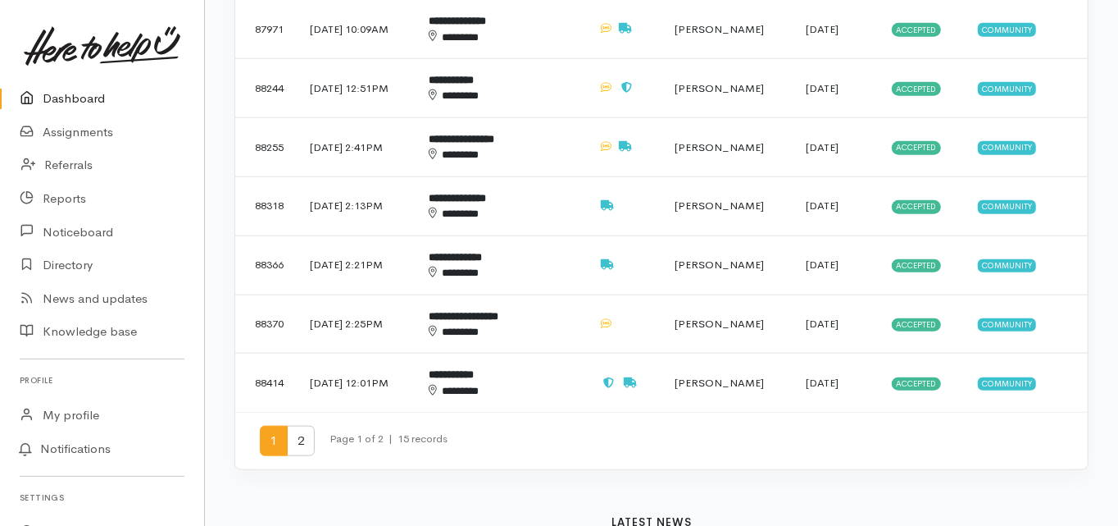
scroll to position [984, 0]
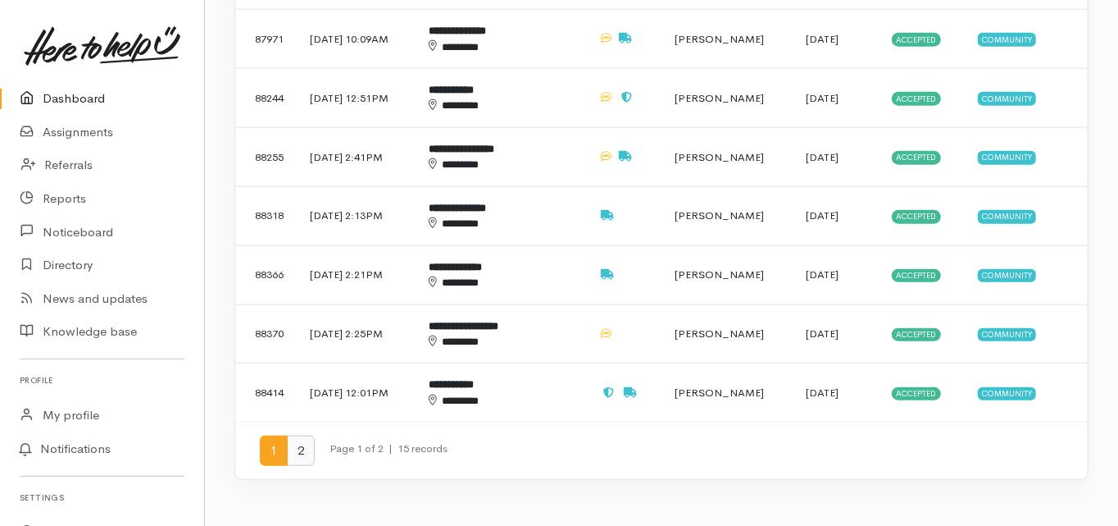
click at [299, 435] on span "2" at bounding box center [301, 450] width 28 height 30
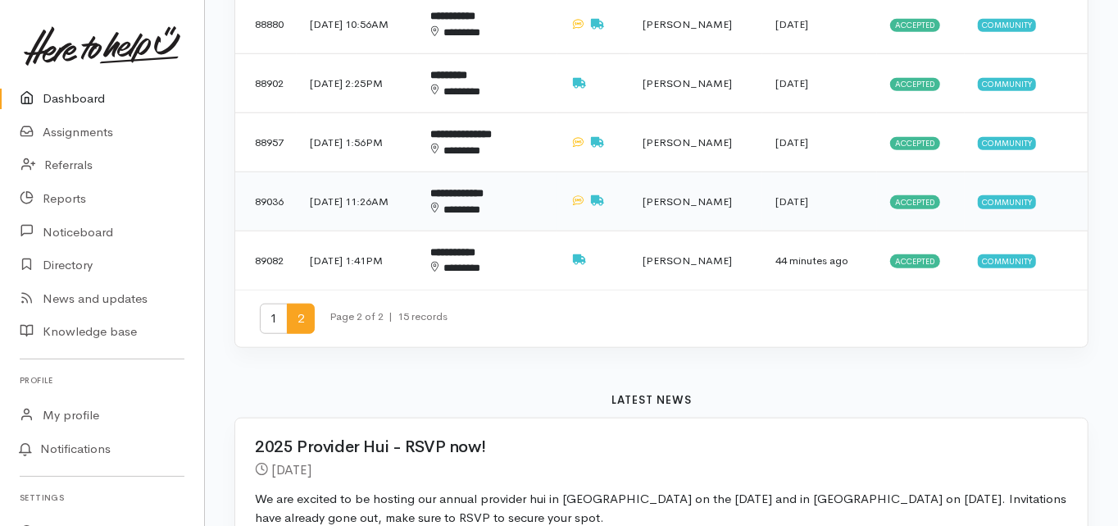
scroll to position [590, 0]
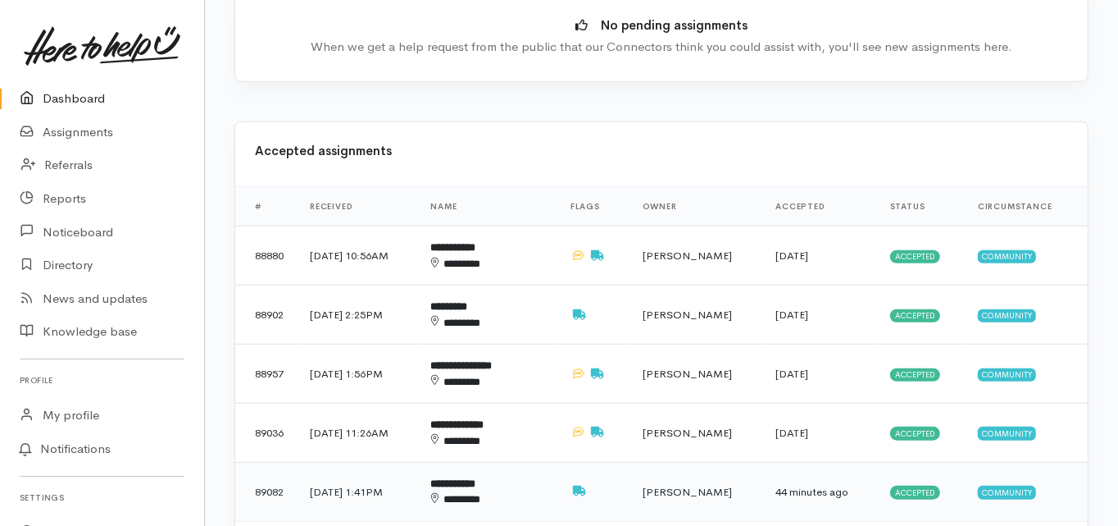
click at [476, 478] on b "**********" at bounding box center [453, 483] width 45 height 11
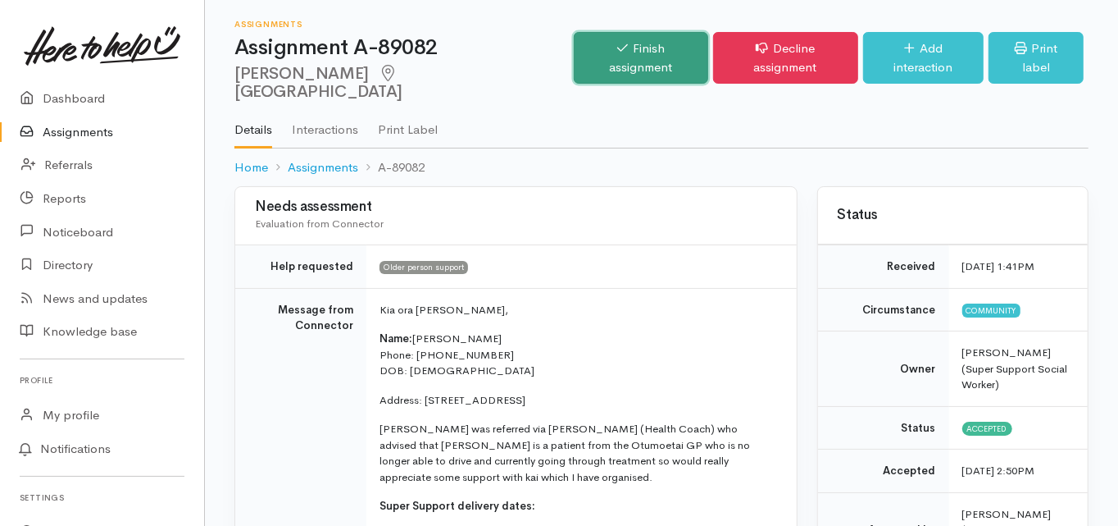
click at [631, 49] on link "Finish assignment" at bounding box center [641, 58] width 134 height 52
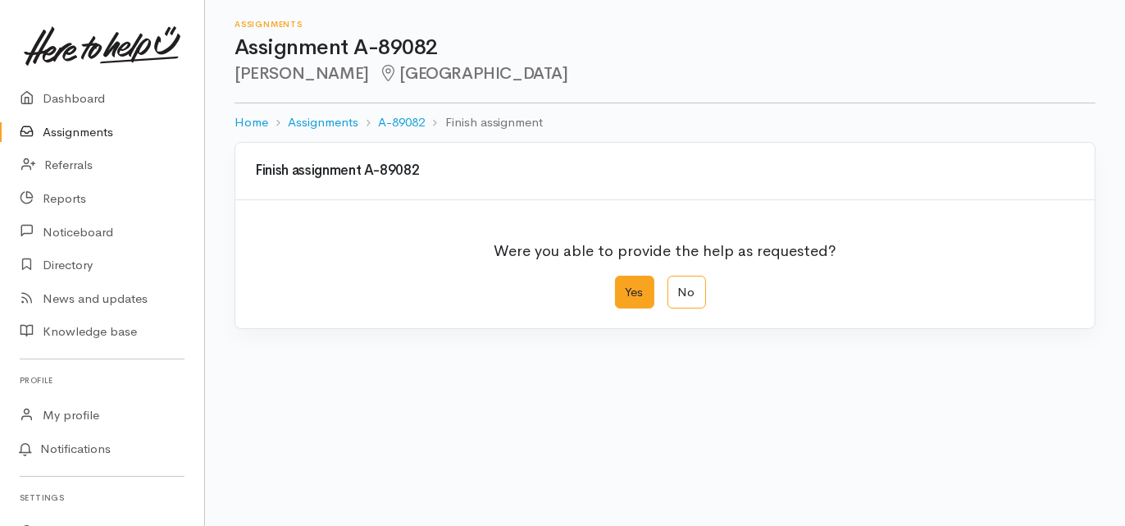
click at [633, 294] on label "Yes" at bounding box center [634, 293] width 39 height 34
click at [626, 286] on input "Yes" at bounding box center [620, 281] width 11 height 11
radio input "true"
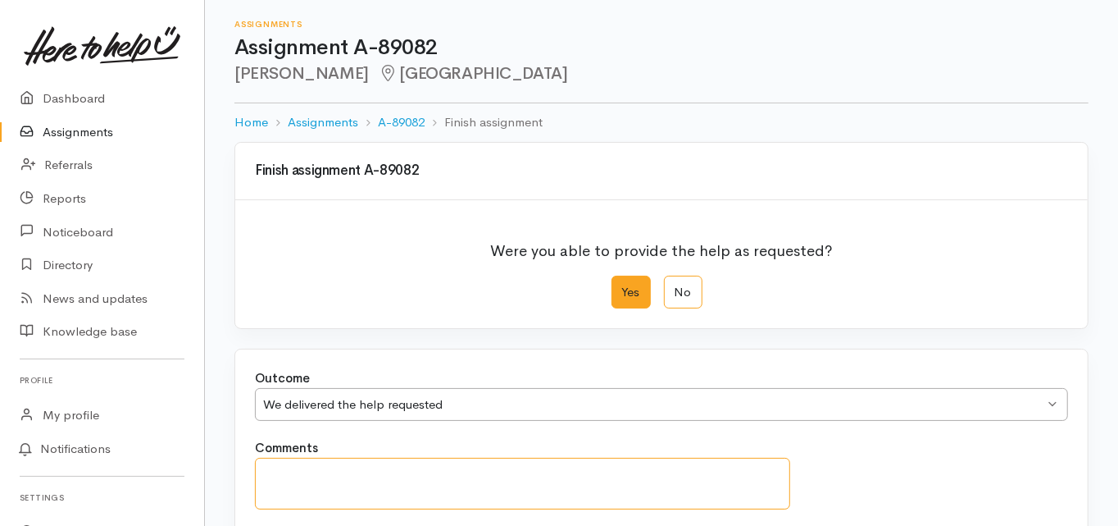
click at [291, 469] on textarea "Comments" at bounding box center [522, 484] width 535 height 52
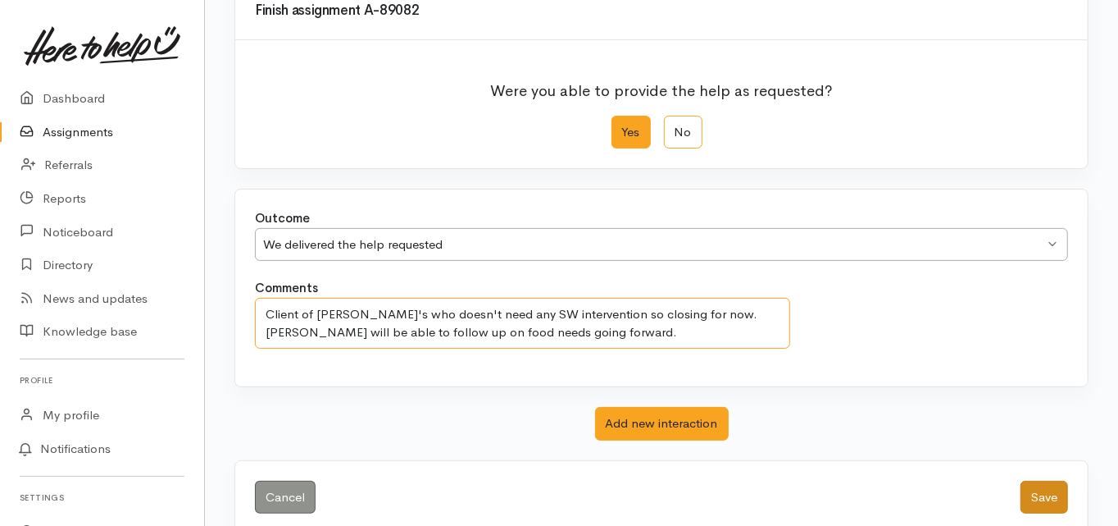
scroll to position [184, 0]
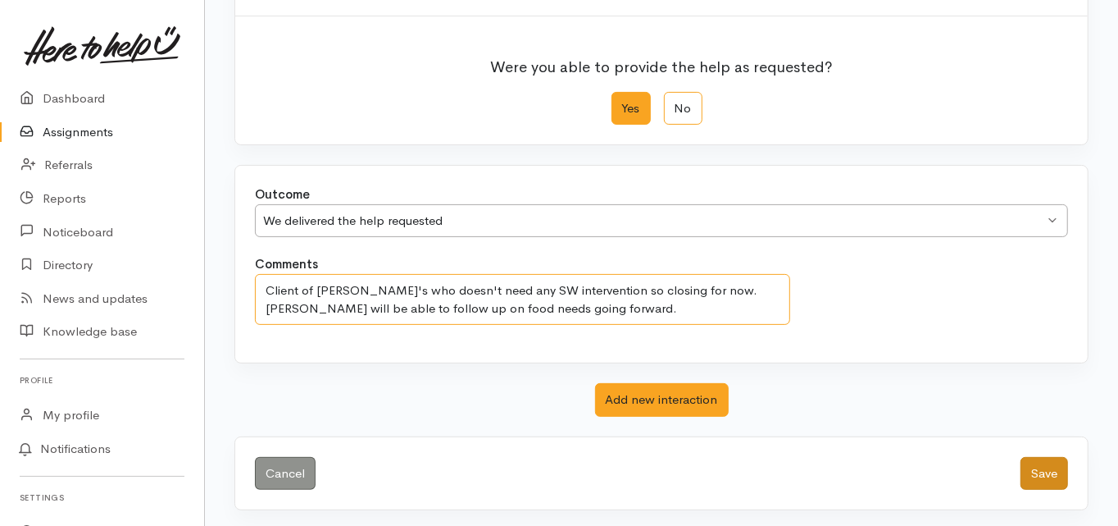
type textarea "Client of Ella's who doesn't need any SW intervention so closing for now. Ella …"
click at [1057, 466] on button "Save" at bounding box center [1045, 474] width 48 height 34
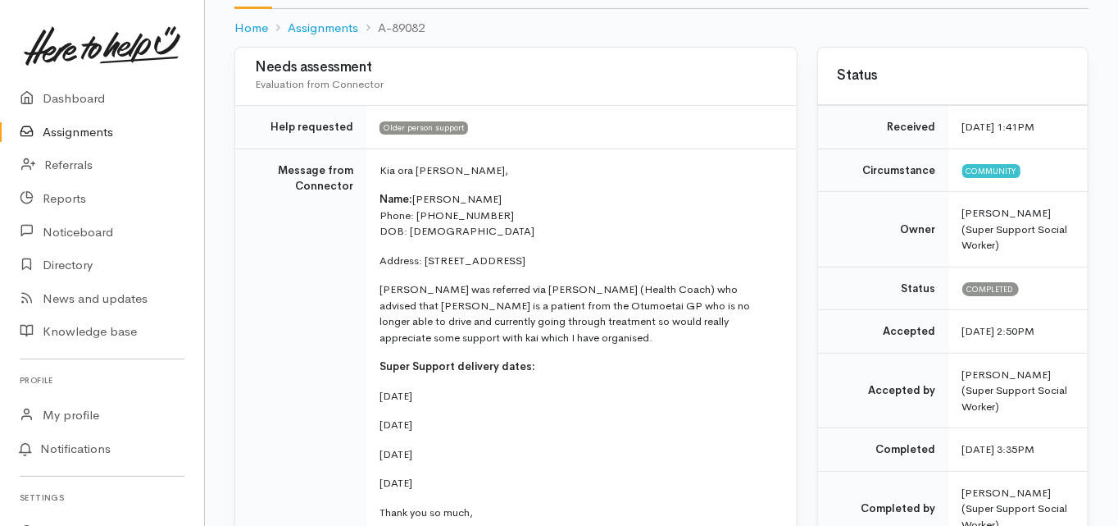
scroll to position [131, 0]
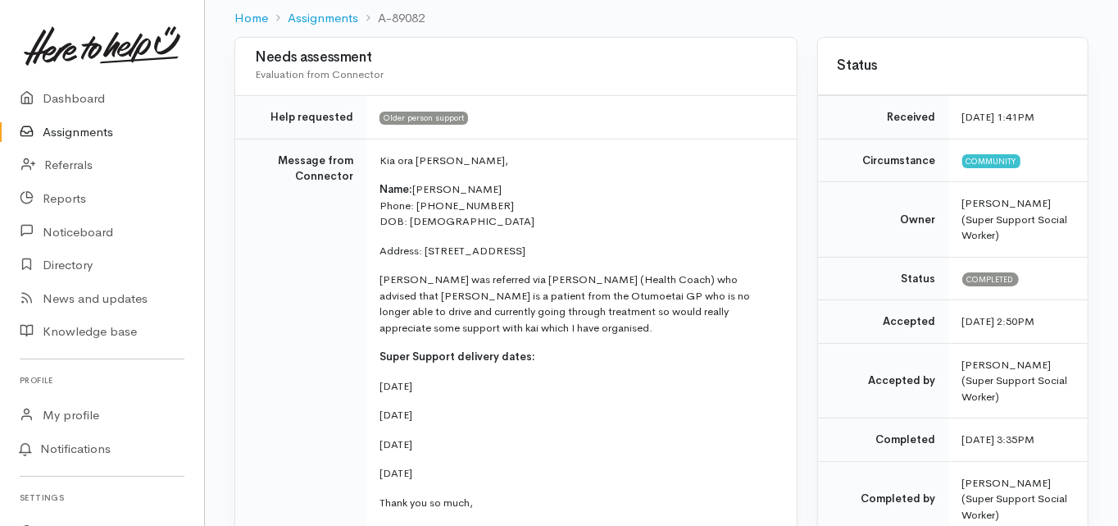
drag, startPoint x: 425, startPoint y: 247, endPoint x: 513, endPoint y: 250, distance: 88.6
click at [513, 250] on p "Address: [STREET_ADDRESS]" at bounding box center [579, 251] width 398 height 16
copy p "[STREET_ADDRESS]"
click at [262, 367] on td "Message from Connector" at bounding box center [300, 352] width 131 height 427
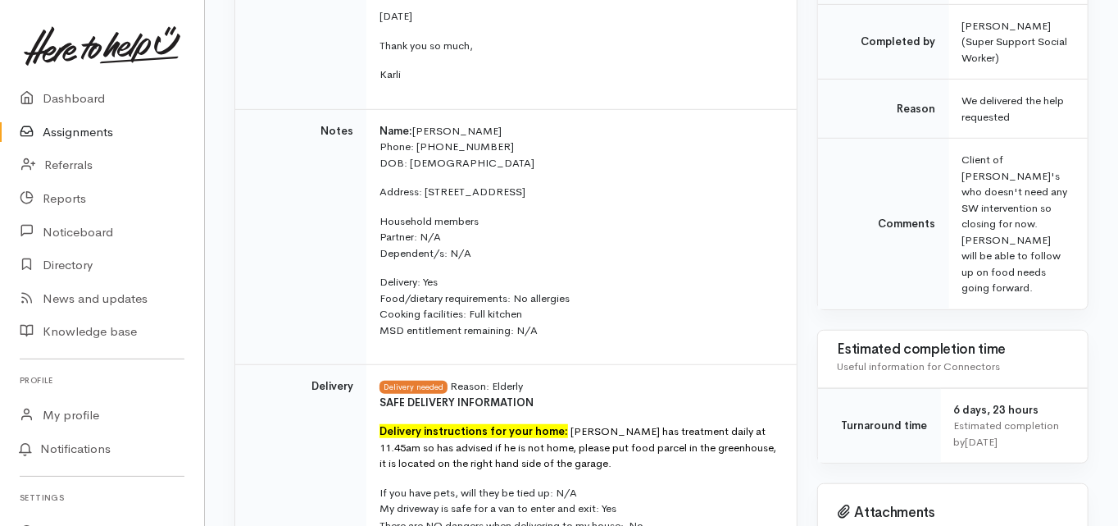
scroll to position [590, 0]
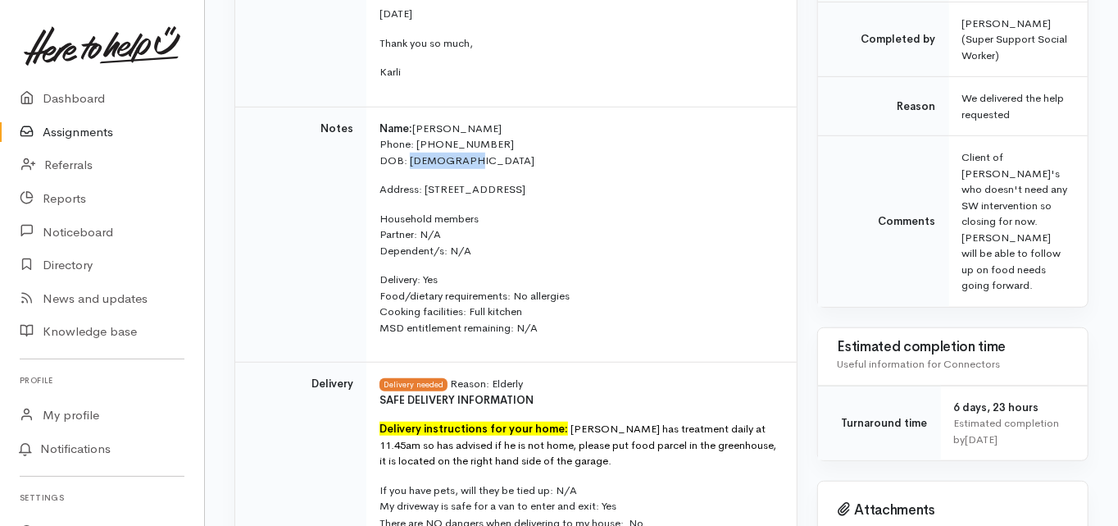
drag, startPoint x: 470, startPoint y: 144, endPoint x: 423, endPoint y: 143, distance: 46.7
click at [409, 147] on p "Name: [PERSON_NAME] Phone: [PHONE_NUMBER] DOB: [DEMOGRAPHIC_DATA]" at bounding box center [579, 145] width 398 height 48
copy p "[DATE]"
click at [280, 267] on td "Notes" at bounding box center [300, 235] width 131 height 256
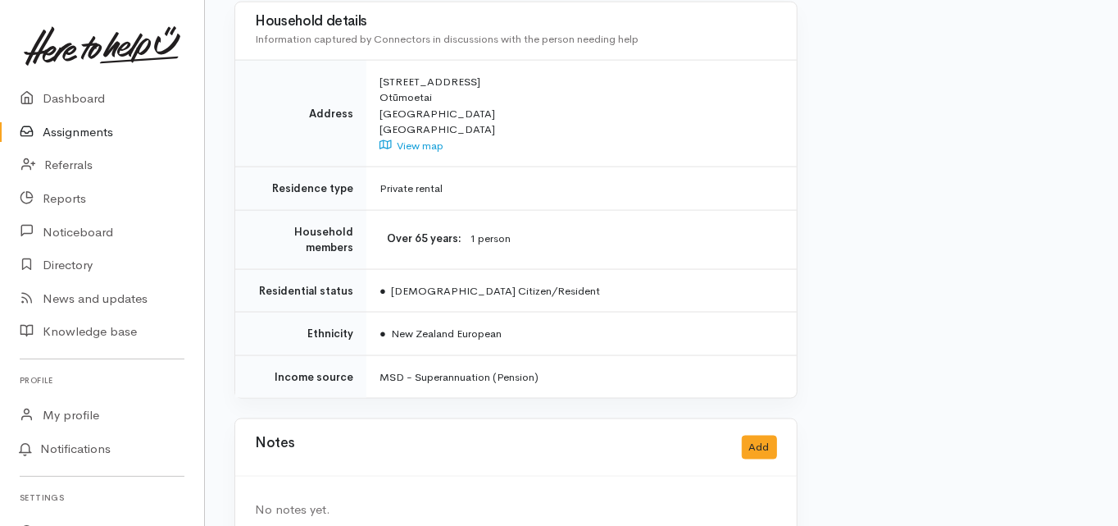
scroll to position [1214, 0]
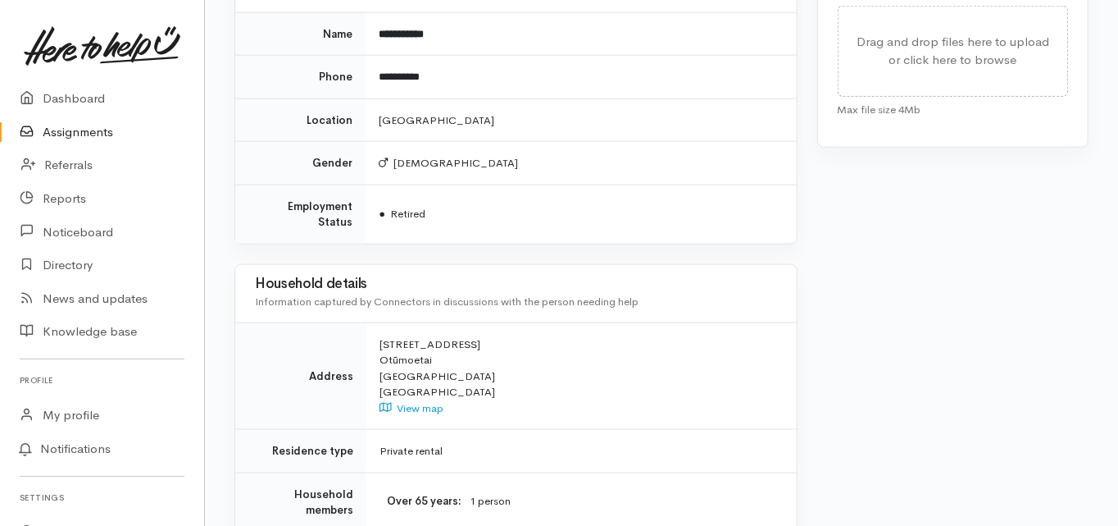
click at [271, 356] on td "Address" at bounding box center [300, 375] width 131 height 107
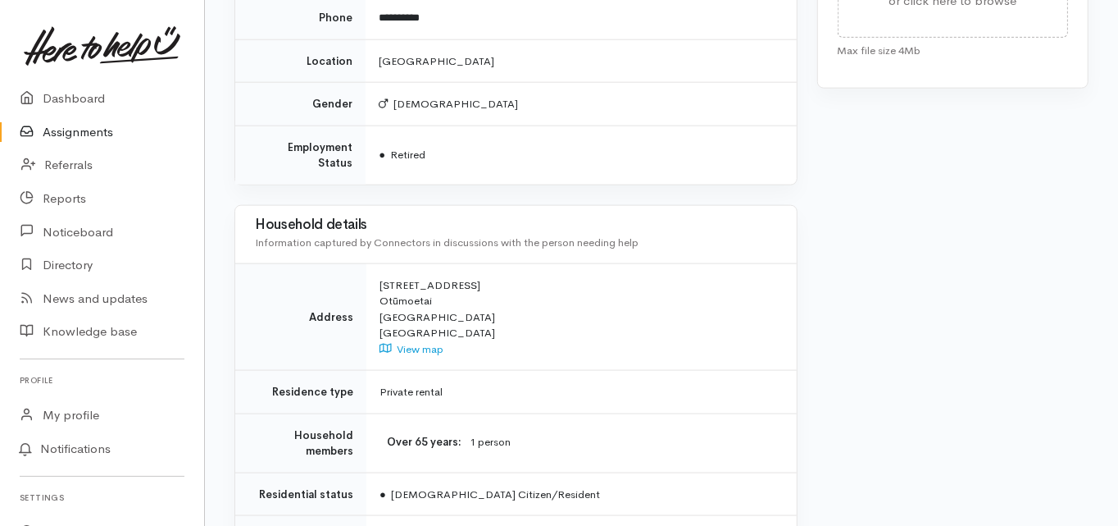
scroll to position [1346, 0]
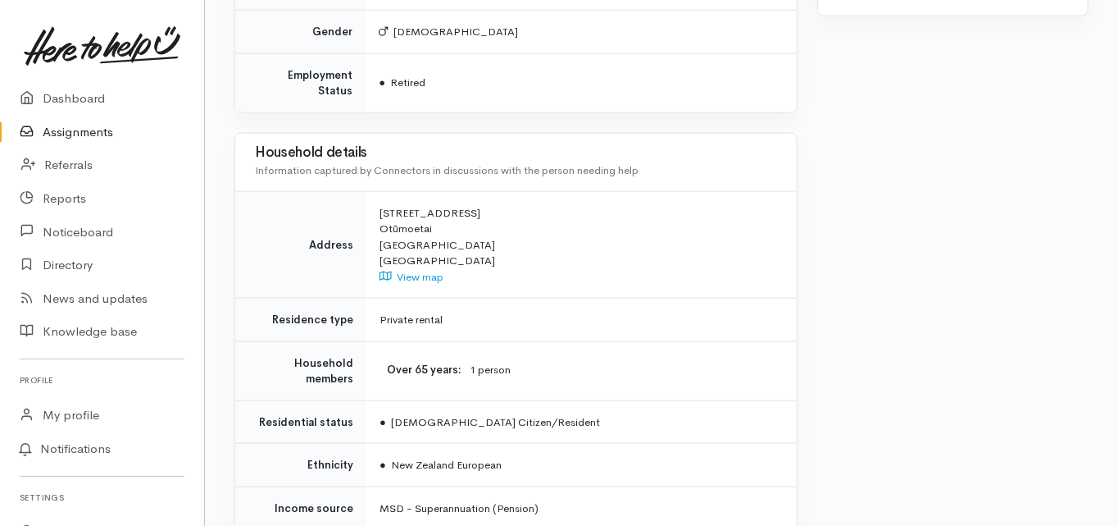
click at [262, 298] on td "Residence type" at bounding box center [300, 319] width 131 height 43
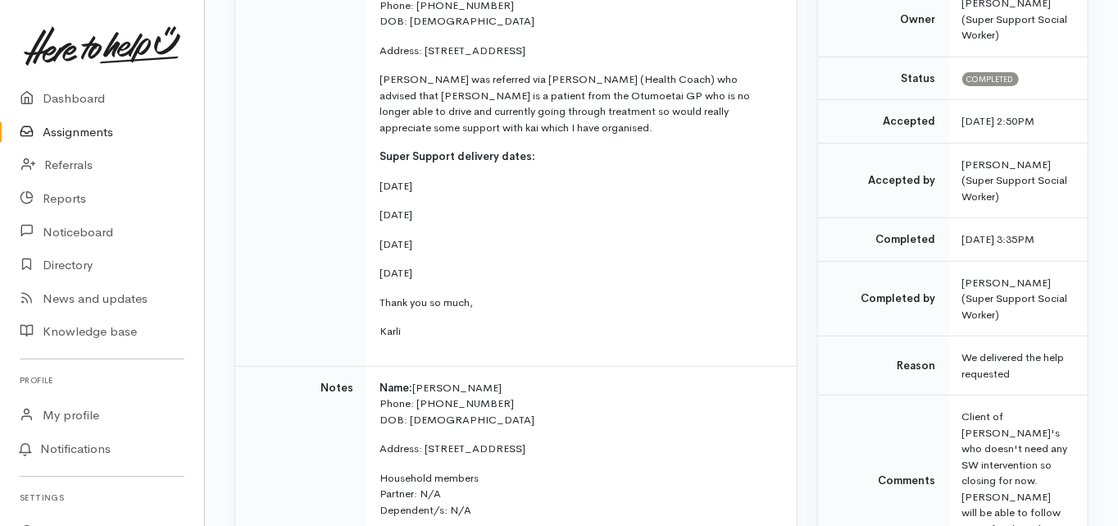
scroll to position [99, 0]
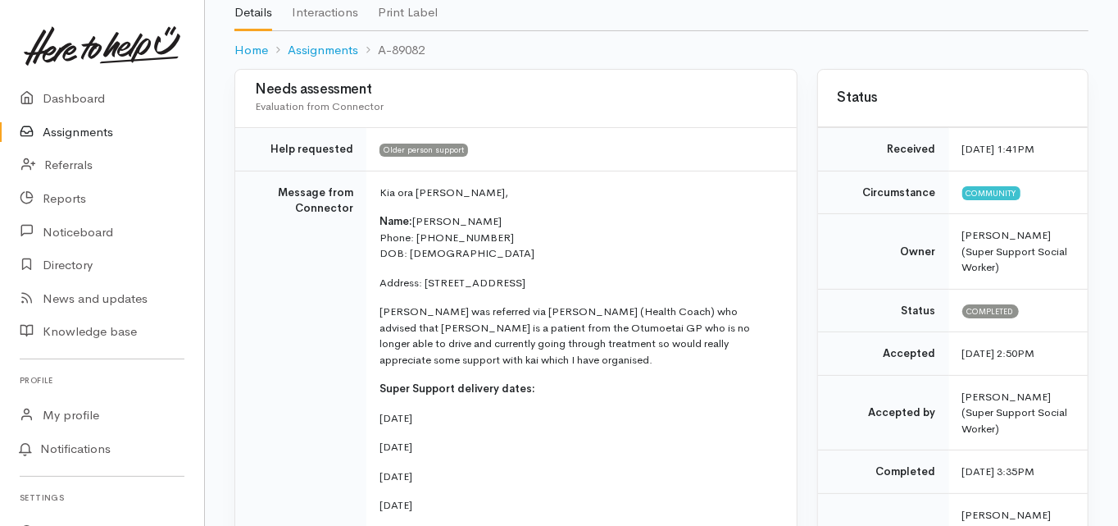
click at [235, 312] on td "Message from Connector" at bounding box center [300, 384] width 131 height 427
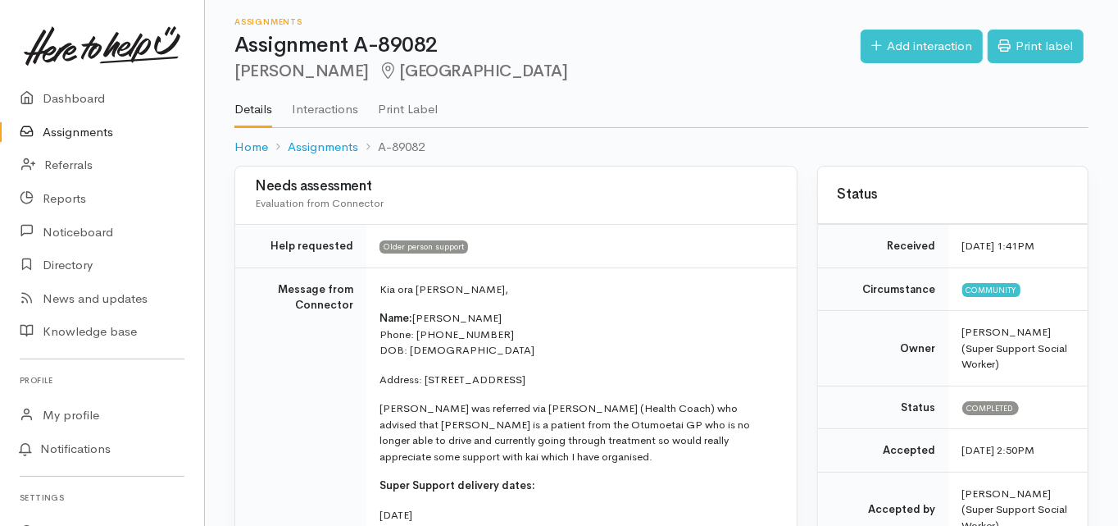
scroll to position [0, 0]
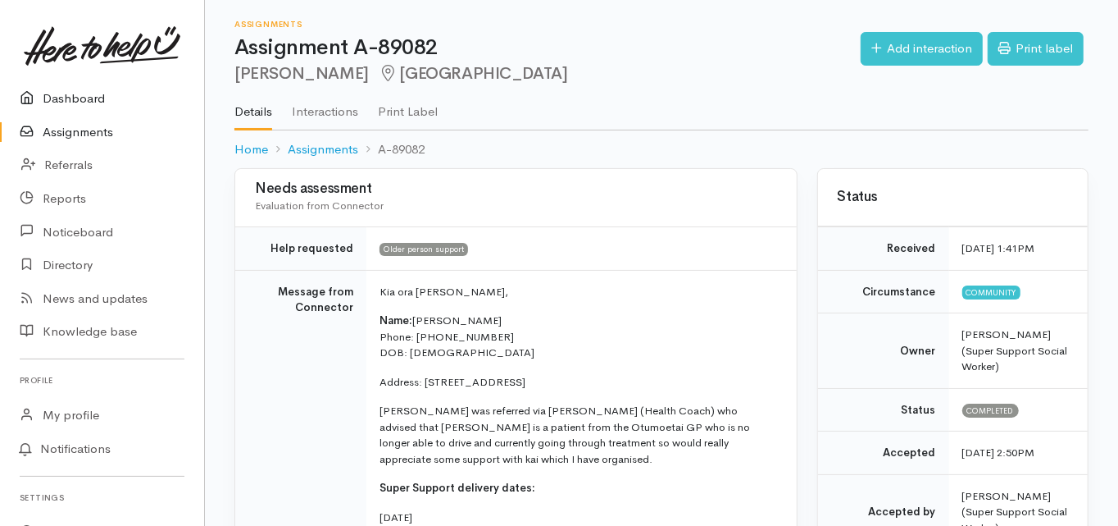
click at [76, 97] on link "Dashboard" at bounding box center [102, 99] width 204 height 34
